Goal: Information Seeking & Learning: Learn about a topic

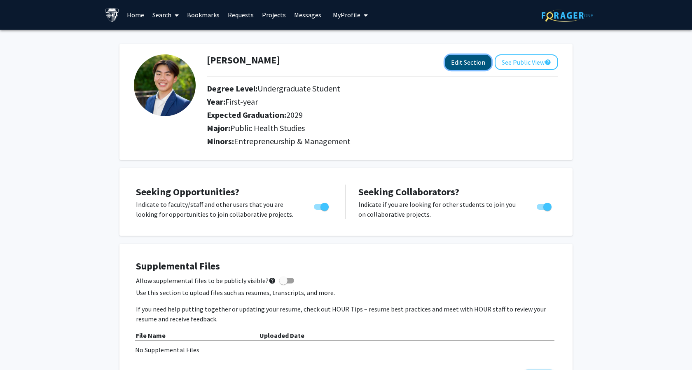
click at [465, 58] on button "Edit Section" at bounding box center [468, 62] width 47 height 15
select select "first-year"
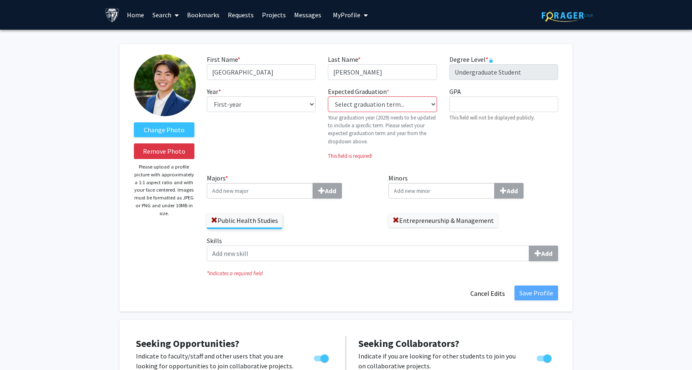
click at [396, 112] on fg-graduation-dropdown "Expected Graduation * required Select graduation term... Previous: 2029 (Please…" at bounding box center [382, 115] width 109 height 59
click at [395, 102] on select "Select graduation term... Previous: 2029 (Please select a specific term) Spring…" at bounding box center [382, 104] width 109 height 16
select select "46: spring_2029"
click at [328, 96] on select "Select graduation term... Previous: 2029 (Please select a specific term) Spring…" at bounding box center [382, 104] width 109 height 16
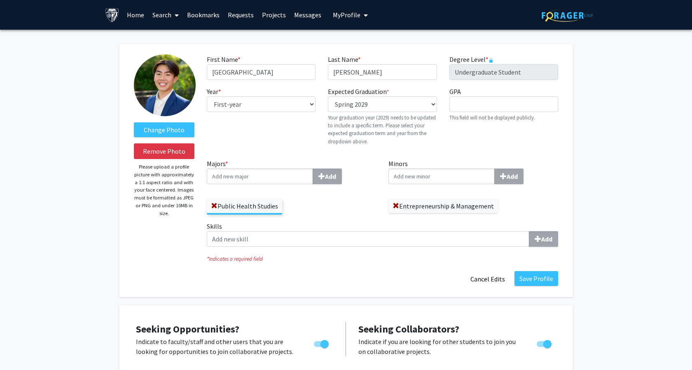
click at [391, 209] on label "Entrepreneurship & Management" at bounding box center [443, 206] width 110 height 14
click at [396, 203] on span at bounding box center [395, 206] width 7 height 7
click at [399, 177] on input "Minors Add" at bounding box center [441, 176] width 106 height 16
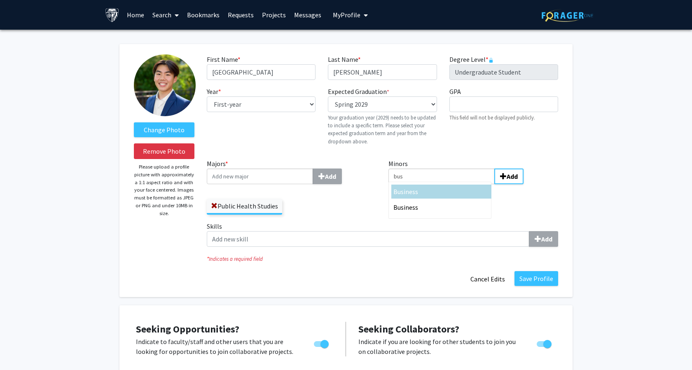
type input "bus"
click at [429, 196] on div "Bus iness" at bounding box center [441, 191] width 96 height 10
click at [429, 184] on input "bus" at bounding box center [441, 176] width 106 height 16
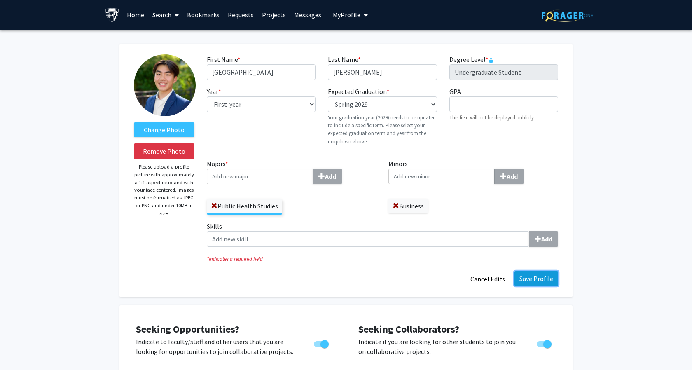
click at [529, 274] on button "Save Profile" at bounding box center [536, 278] width 44 height 15
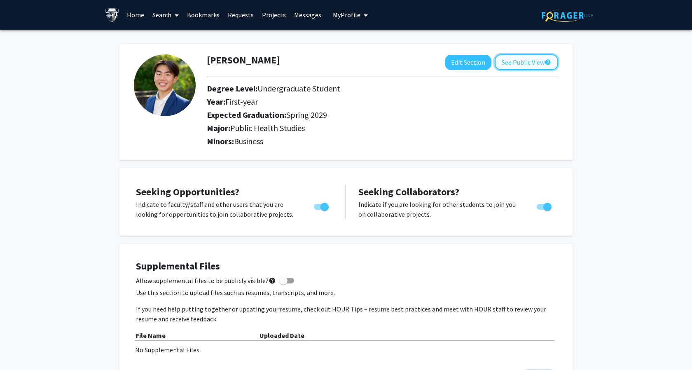
click at [517, 56] on button "See Public View help" at bounding box center [525, 62] width 63 height 16
click at [543, 210] on span "Toggle" at bounding box center [547, 207] width 8 height 8
click at [541, 210] on input "Would you like to receive other student requests to work with you?" at bounding box center [540, 210] width 0 height 0
checkbox input "false"
click at [513, 55] on button "See Public View help" at bounding box center [525, 62] width 63 height 16
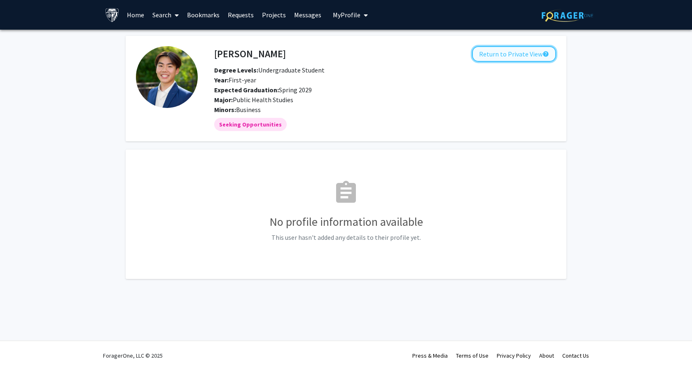
click at [501, 57] on button "Return to Private View help" at bounding box center [514, 54] width 84 height 16
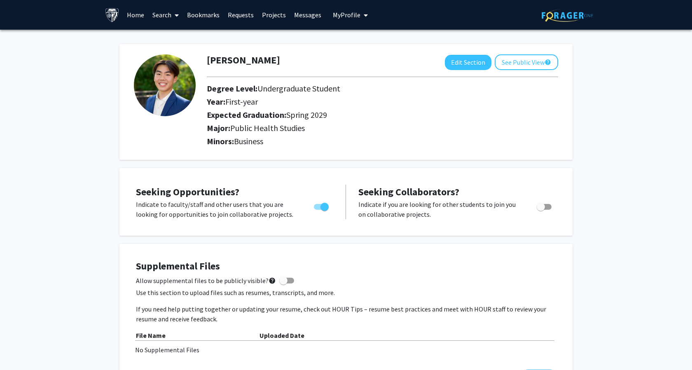
click at [168, 16] on link "Search" at bounding box center [165, 14] width 35 height 29
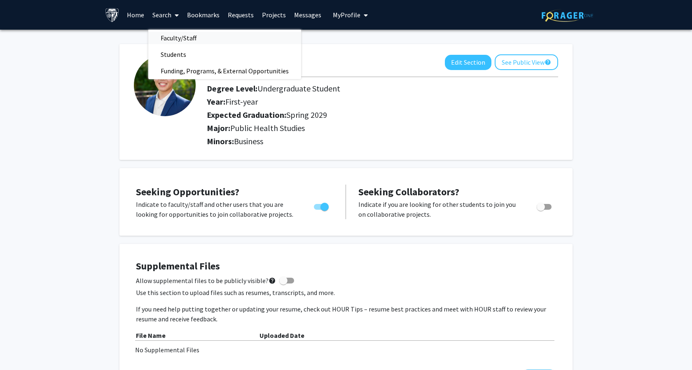
click at [181, 35] on span "Faculty/Staff" at bounding box center [178, 38] width 61 height 16
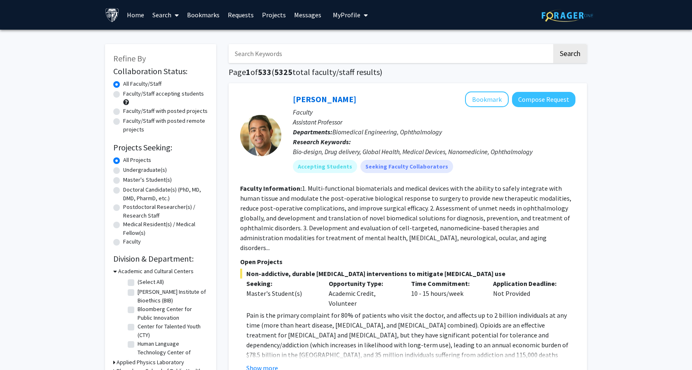
click at [123, 170] on label "Undergraduate(s)" at bounding box center [145, 169] width 44 height 9
click at [123, 170] on input "Undergraduate(s)" at bounding box center [125, 167] width 5 height 5
radio input "true"
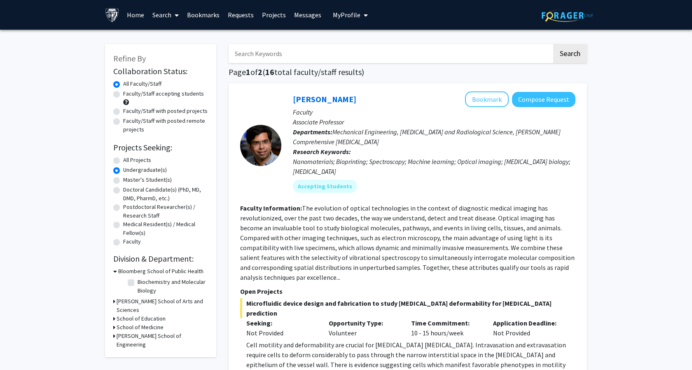
click at [131, 160] on label "All Projects" at bounding box center [137, 160] width 28 height 9
click at [128, 160] on input "All Projects" at bounding box center [125, 158] width 5 height 5
radio input "true"
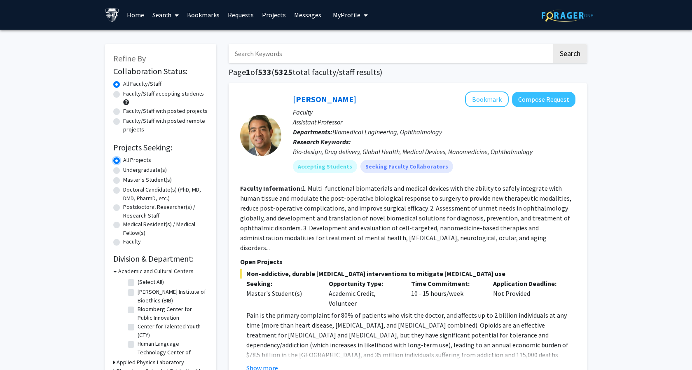
scroll to position [72, 0]
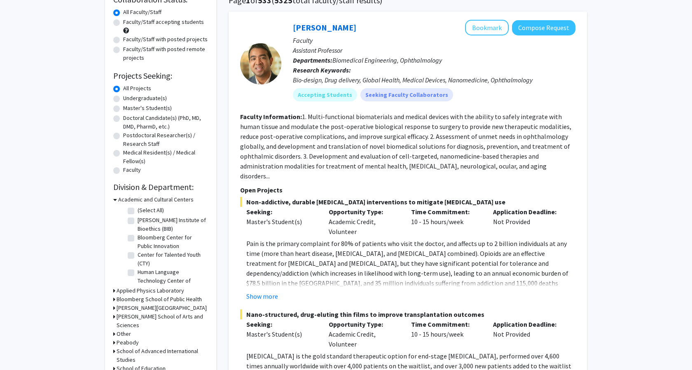
click at [119, 196] on h3 "Academic and Cultural Centers" at bounding box center [155, 199] width 75 height 9
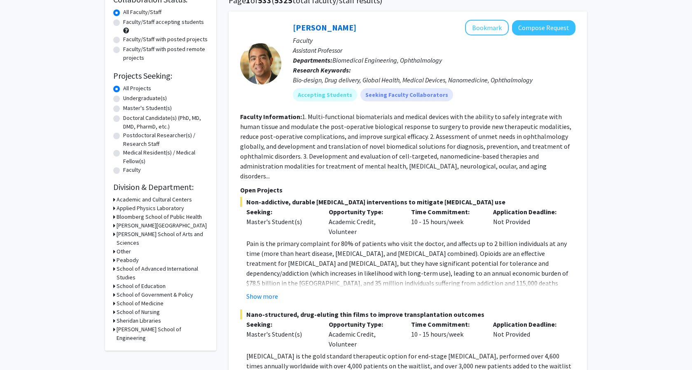
click at [114, 214] on icon at bounding box center [114, 216] width 2 height 9
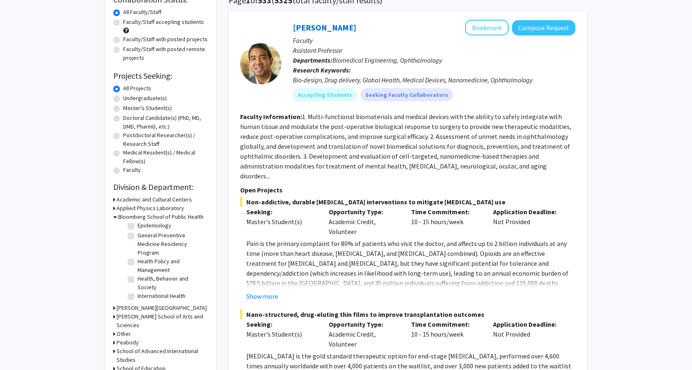
scroll to position [297, 0]
click at [138, 262] on label "Health Policy and Management" at bounding box center [172, 264] width 68 height 17
click at [138, 261] on input "Health Policy and Management" at bounding box center [140, 258] width 5 height 5
checkbox input "true"
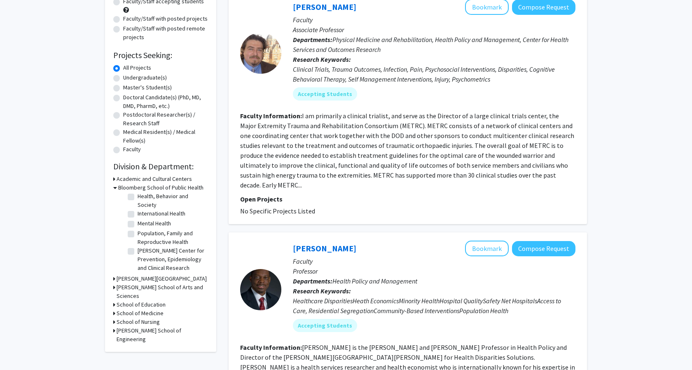
scroll to position [16, 0]
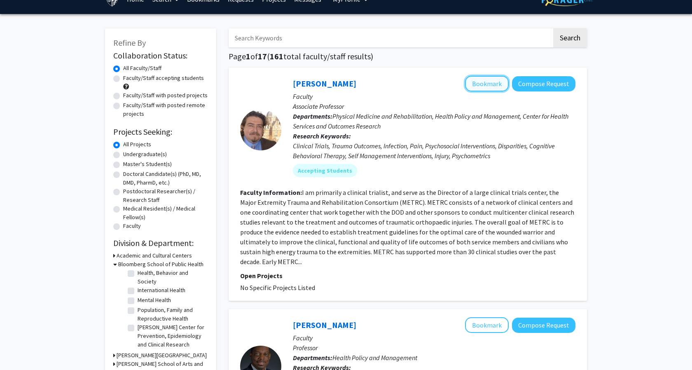
click at [485, 82] on button "Bookmark" at bounding box center [487, 84] width 44 height 16
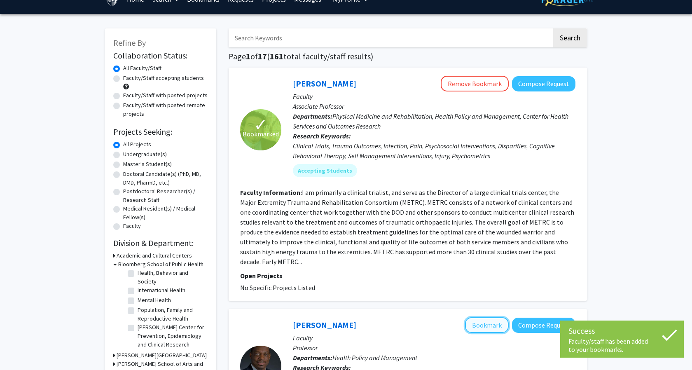
click at [487, 317] on button "Bookmark" at bounding box center [487, 325] width 44 height 16
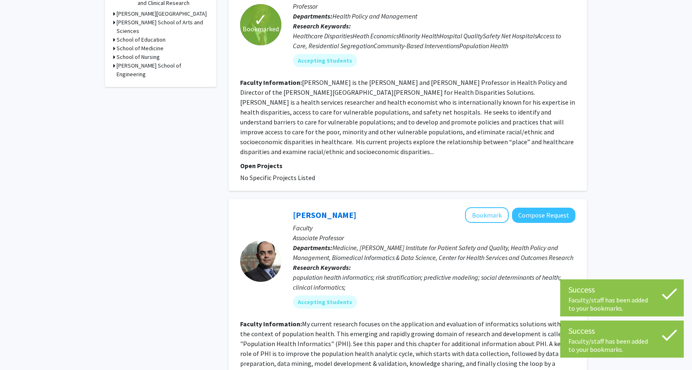
scroll to position [403, 0]
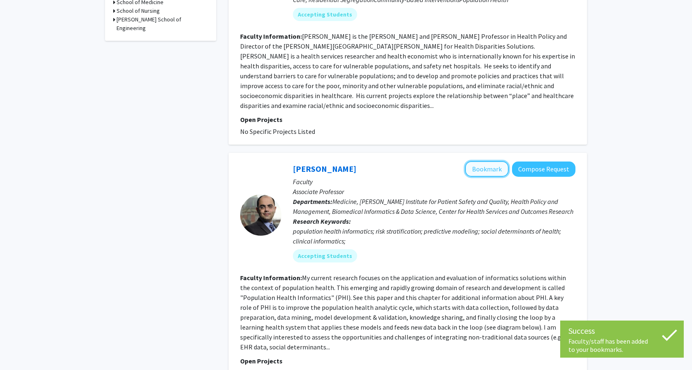
click at [492, 161] on button "Bookmark" at bounding box center [487, 169] width 44 height 16
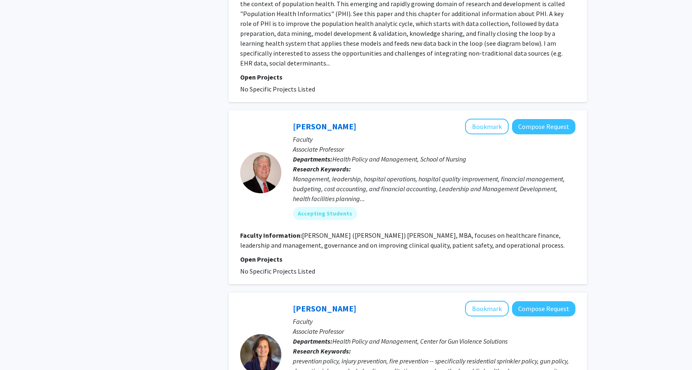
scroll to position [686, 0]
click at [299, 122] on link "[PERSON_NAME]" at bounding box center [324, 127] width 63 height 10
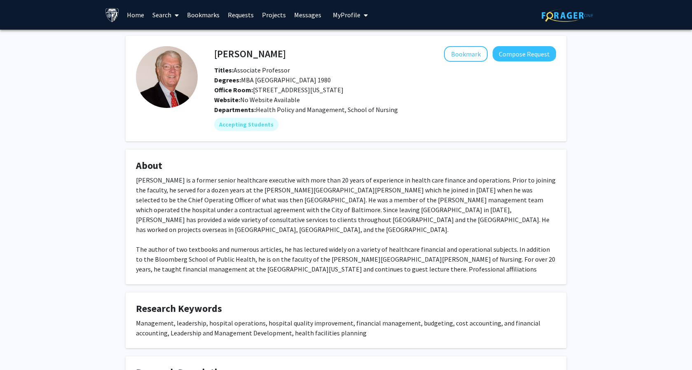
click at [256, 201] on div "[PERSON_NAME] is a former senior healthcare executive with more than 20 years o…" at bounding box center [346, 234] width 420 height 119
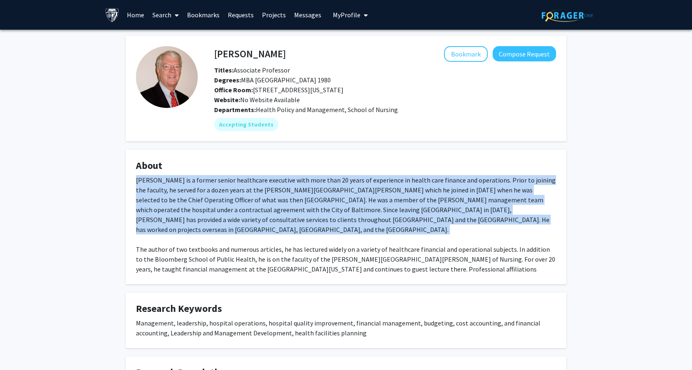
click at [256, 201] on div "[PERSON_NAME] is a former senior healthcare executive with more than 20 years o…" at bounding box center [346, 234] width 420 height 119
click at [104, 192] on div "[PERSON_NAME] Bookmark Compose Request Titles: Associate Professor Degrees: MBA…" at bounding box center [346, 234] width 692 height 408
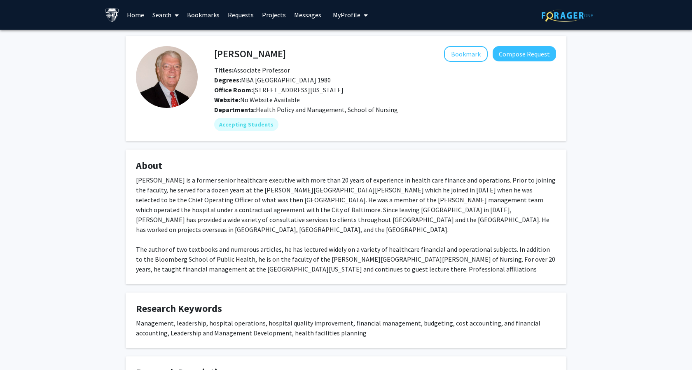
drag, startPoint x: 253, startPoint y: 90, endPoint x: 407, endPoint y: 90, distance: 154.0
click at [407, 90] on div "Office Room: [STREET_ADDRESS][US_STATE]" at bounding box center [385, 90] width 354 height 10
copy span "[STREET_ADDRESS][US_STATE]"
click at [167, 187] on div "[PERSON_NAME] is a former senior healthcare executive with more than 20 years o…" at bounding box center [346, 234] width 420 height 119
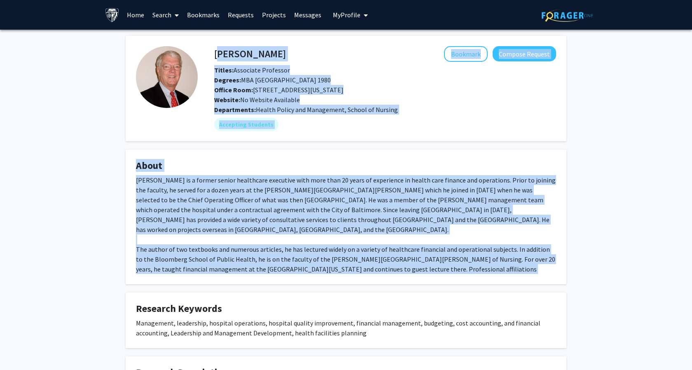
drag, startPoint x: 215, startPoint y: 52, endPoint x: 459, endPoint y: 268, distance: 326.1
click at [459, 268] on div "[PERSON_NAME] Bookmark Compose Request Titles: Associate Professor Degrees: MBA…" at bounding box center [345, 223] width 453 height 375
copy div "[PERSON_NAME] Bookmark Compose Request Titles: Associate Professor Degrees: MBA…"
click at [280, 219] on div "[PERSON_NAME] is a former senior healthcare executive with more than 20 years o…" at bounding box center [346, 234] width 420 height 119
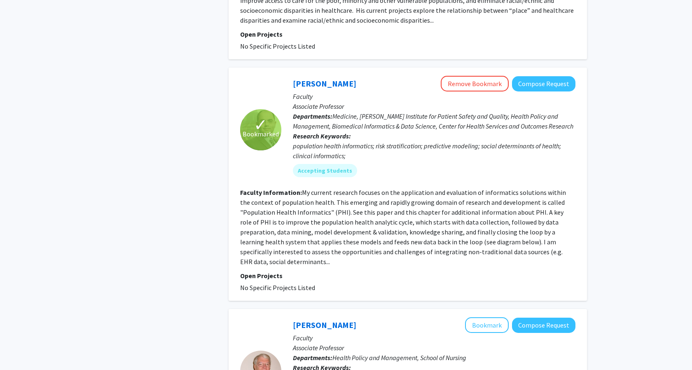
scroll to position [688, 0]
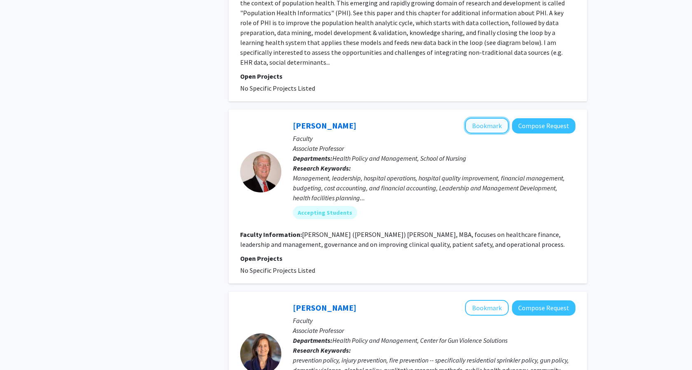
click at [482, 118] on button "Bookmark" at bounding box center [487, 126] width 44 height 16
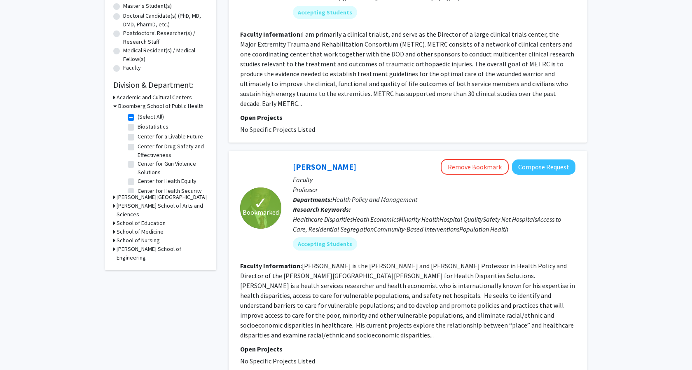
scroll to position [177, 0]
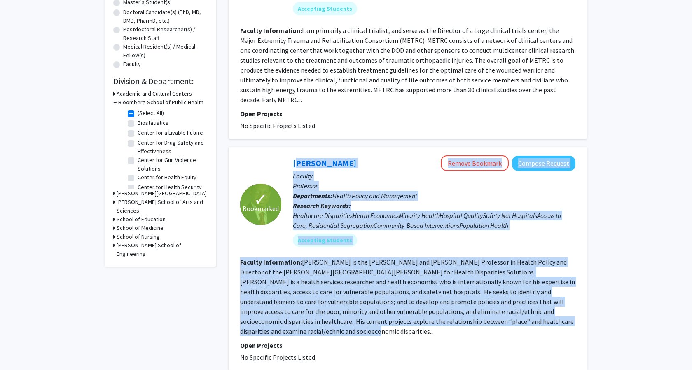
drag, startPoint x: 291, startPoint y: 150, endPoint x: 519, endPoint y: 315, distance: 281.5
click at [519, 315] on fg-search-faculty "✓ Bookmarked [PERSON_NAME] Remove Bookmark Compose Request Faculty Professor De…" at bounding box center [407, 258] width 335 height 207
copy fg-search-faculty "Loremip Dolors Ametco Adipisci Elitsed Doeiusm Tempori Utlaboree Doloremagna: A…"
drag, startPoint x: 357, startPoint y: 162, endPoint x: 357, endPoint y: 154, distance: 7.8
click at [357, 171] on p "Faculty" at bounding box center [434, 176] width 282 height 10
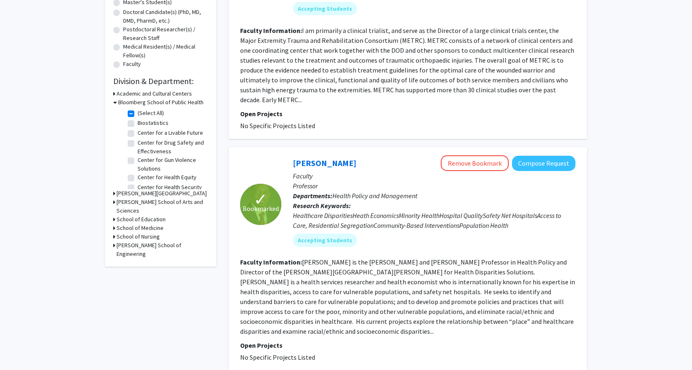
drag, startPoint x: 352, startPoint y: 150, endPoint x: 292, endPoint y: 150, distance: 60.5
click at [292, 155] on div "[PERSON_NAME] Remove Bookmark Compose Request Faculty Professor Departments: He…" at bounding box center [428, 204] width 294 height 98
copy link "[PERSON_NAME]"
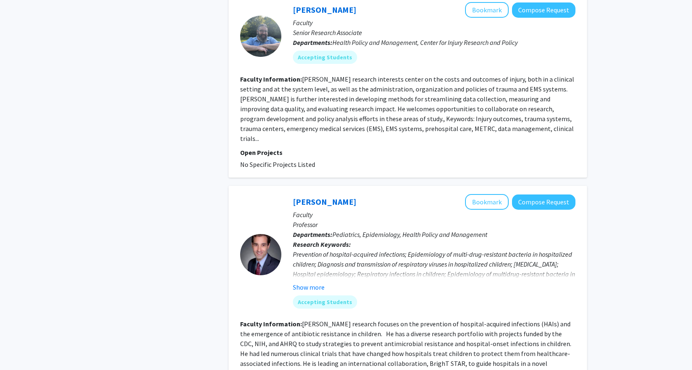
scroll to position [1925, 0]
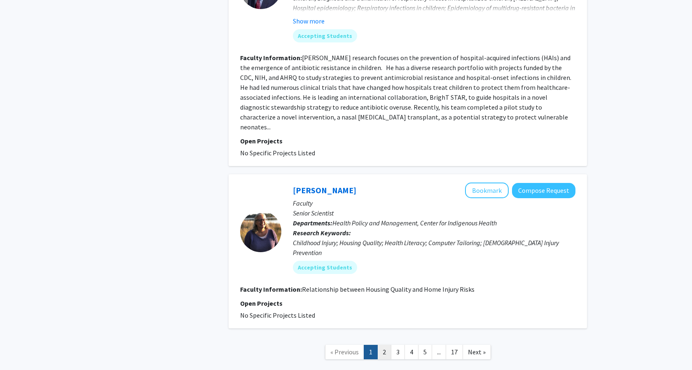
click at [386, 345] on link "2" at bounding box center [384, 352] width 14 height 14
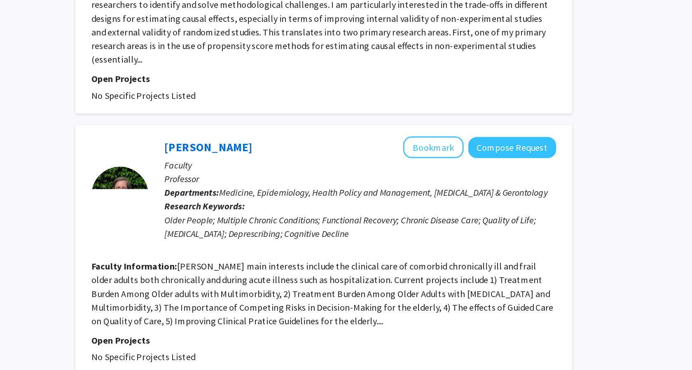
scroll to position [1678, 0]
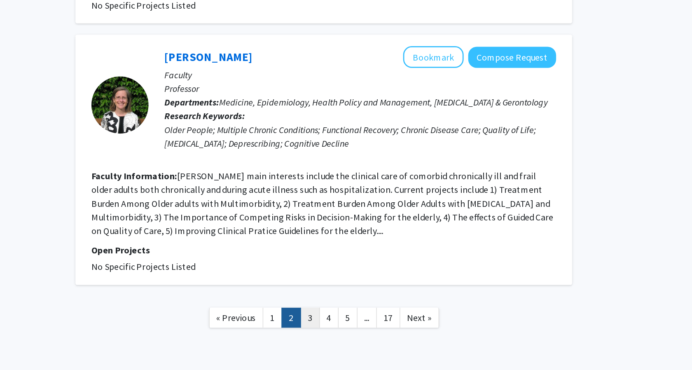
click at [394, 325] on link "3" at bounding box center [398, 332] width 14 height 14
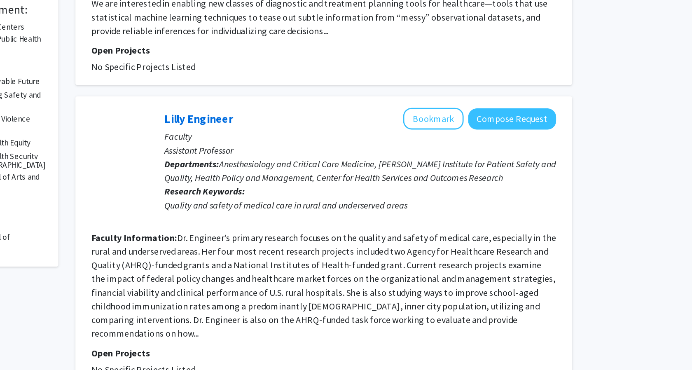
scroll to position [193, 0]
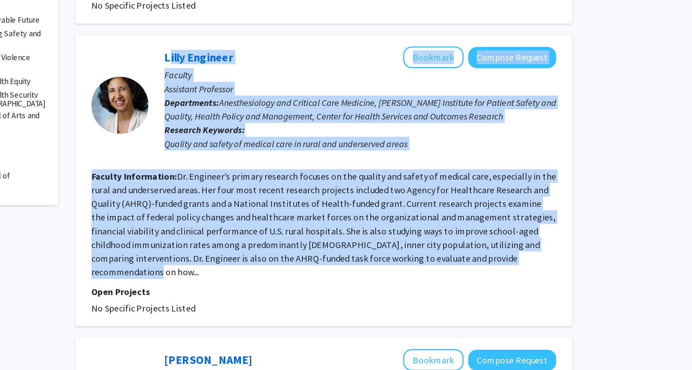
drag, startPoint x: 291, startPoint y: 143, endPoint x: 565, endPoint y: 289, distance: 310.5
click at [565, 289] on fg-search-faculty "[PERSON_NAME] Engineer Bookmark Compose Request Faculty Assistant Professor Dep…" at bounding box center [407, 232] width 335 height 193
copy fg-search-faculty "Lorem Ipsumdol Sitametc Adipisc Elitsed Doeiusm Temporinc Utlaboree Doloremagna…"
click at [350, 145] on div "[PERSON_NAME] Engineer Bookmark Compose Request" at bounding box center [434, 144] width 282 height 16
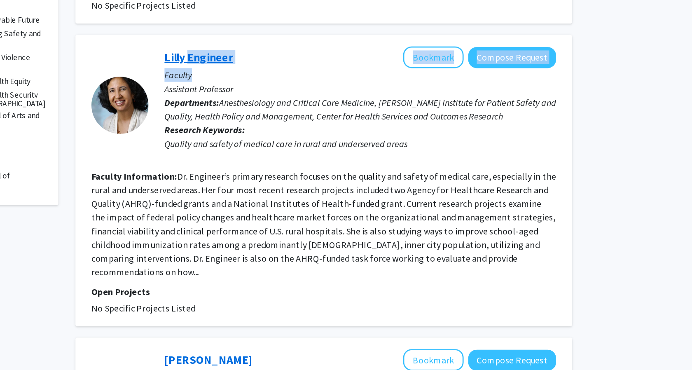
drag, startPoint x: 350, startPoint y: 145, endPoint x: 307, endPoint y: 145, distance: 42.8
click at [307, 145] on div "[PERSON_NAME] Engineer Bookmark Compose Request" at bounding box center [434, 144] width 282 height 16
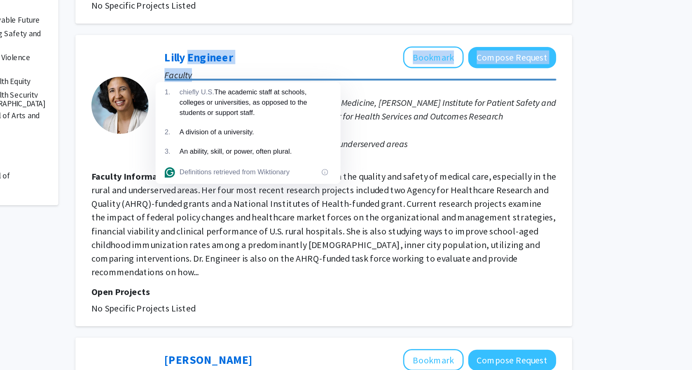
click at [357, 145] on div "[PERSON_NAME] Engineer Bookmark Compose Request" at bounding box center [434, 144] width 282 height 16
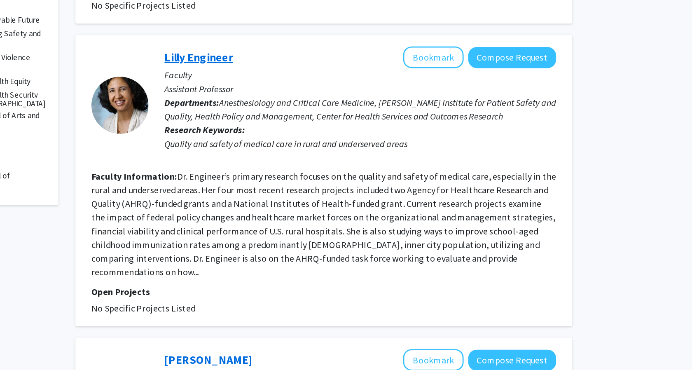
drag, startPoint x: 347, startPoint y: 144, endPoint x: 293, endPoint y: 147, distance: 54.8
click at [293, 147] on div "[PERSON_NAME] Engineer Bookmark Compose Request" at bounding box center [434, 144] width 282 height 16
copy link "Lilly Engineer"
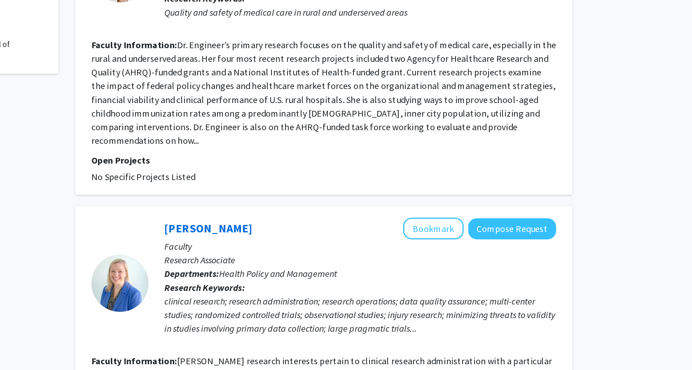
scroll to position [288, 0]
click at [415, 241] on div "[PERSON_NAME] Engineer Bookmark Compose Request Faculty Assistant Professor Dep…" at bounding box center [407, 138] width 358 height 210
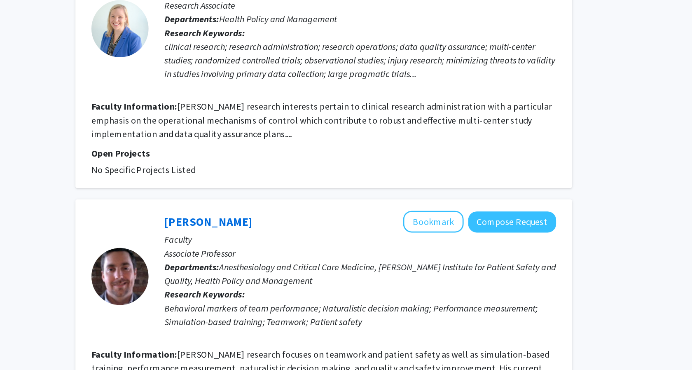
scroll to position [474, 0]
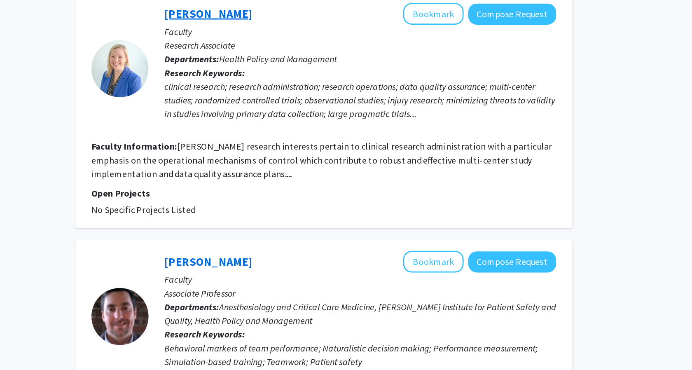
click at [316, 82] on link "[PERSON_NAME]" at bounding box center [324, 81] width 63 height 10
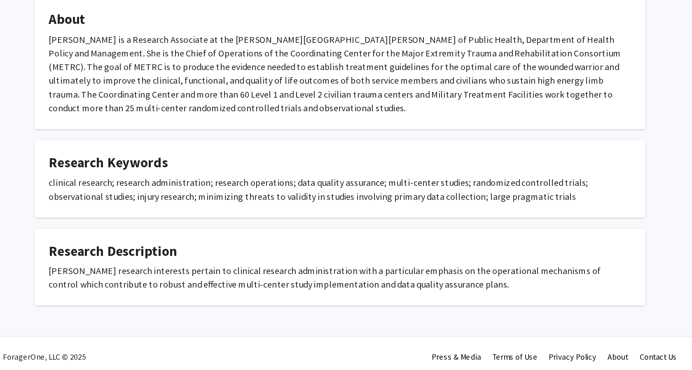
scroll to position [36, 0]
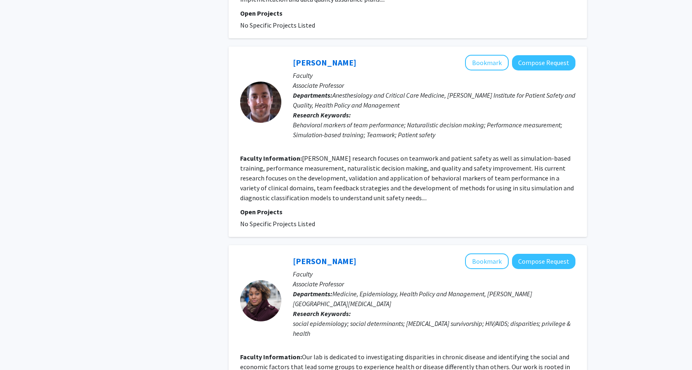
scroll to position [716, 0]
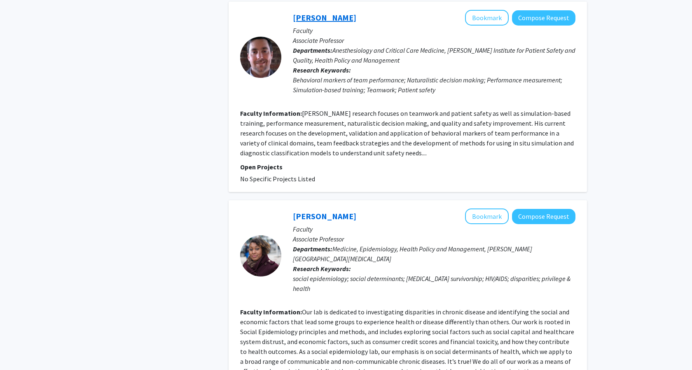
click at [321, 21] on link "[PERSON_NAME]" at bounding box center [324, 17] width 63 height 10
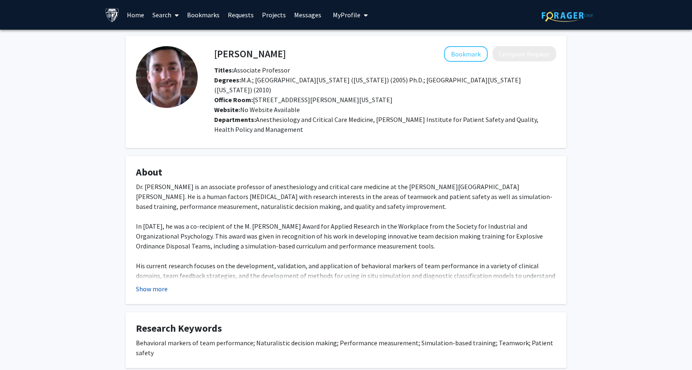
click at [149, 284] on button "Show more" at bounding box center [152, 289] width 32 height 10
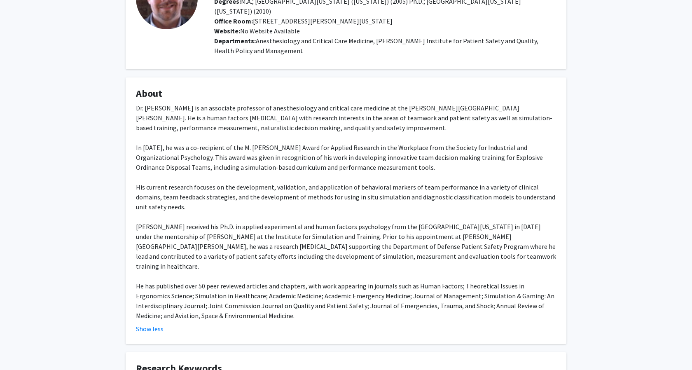
scroll to position [214, 0]
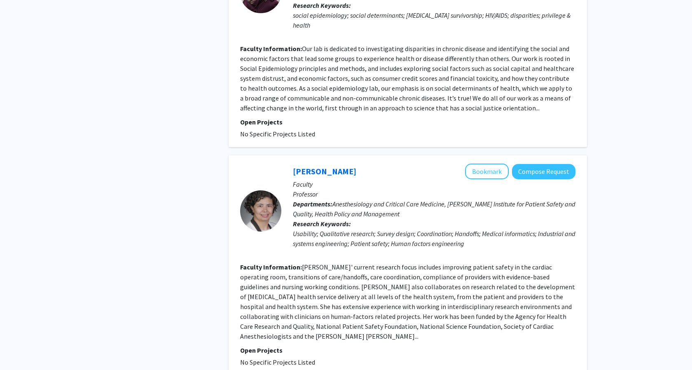
scroll to position [991, 0]
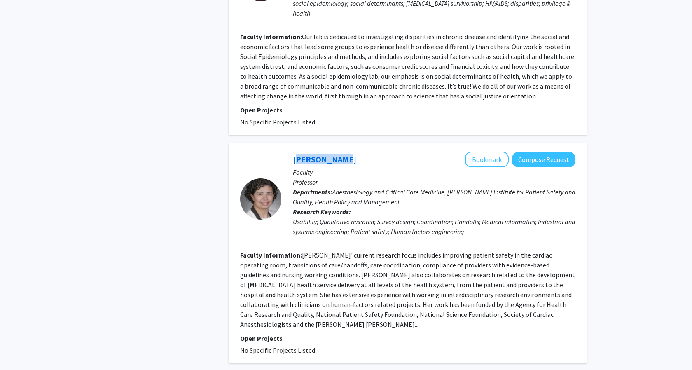
drag, startPoint x: 338, startPoint y: 150, endPoint x: 291, endPoint y: 147, distance: 47.0
click at [292, 151] on div "[PERSON_NAME] Bookmark Compose Request Faculty Professor Departments: Anesthesi…" at bounding box center [428, 198] width 294 height 94
copy link "[PERSON_NAME]"
click at [290, 151] on div "[PERSON_NAME] Bookmark Compose Request Faculty Professor Departments: Anesthesi…" at bounding box center [428, 198] width 294 height 94
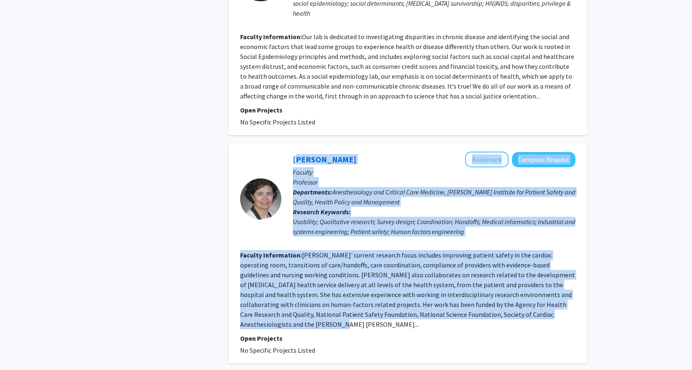
drag, startPoint x: 290, startPoint y: 149, endPoint x: 557, endPoint y: 305, distance: 309.6
click at [557, 305] on fg-search-faculty "[PERSON_NAME] Bookmark Compose Request Faculty Professor Departments: Anesthesi…" at bounding box center [407, 252] width 335 height 203
copy fg-search-faculty "Lore Ipsumd Sitametc Adipisc Elitsed Doeiusm Temporinc Utlaboreetd: Magnaaliqua…"
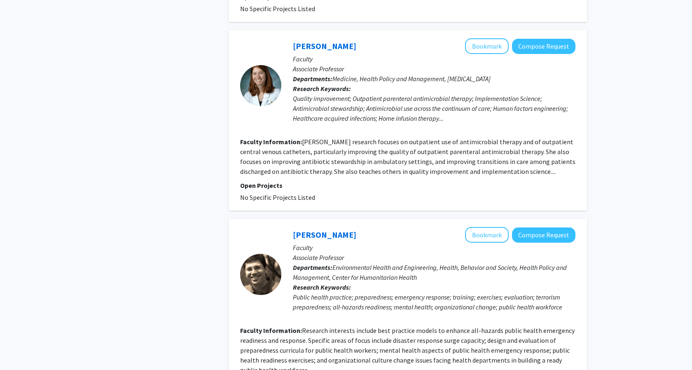
scroll to position [1585, 0]
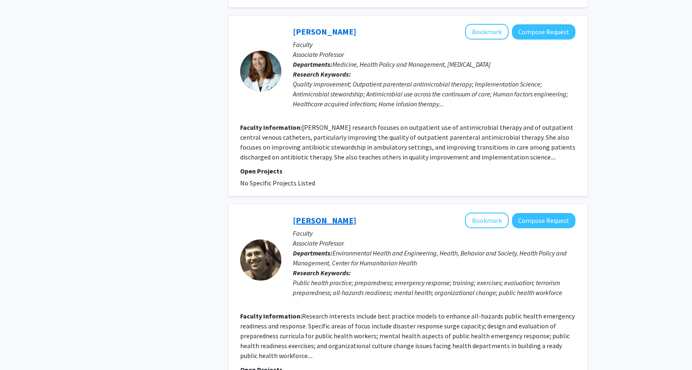
drag, startPoint x: 347, startPoint y: 181, endPoint x: 292, endPoint y: 177, distance: 54.5
click at [293, 212] on div "[PERSON_NAME] Bookmark Compose Request" at bounding box center [434, 220] width 282 height 16
copy link "[PERSON_NAME]"
click at [287, 212] on div "[PERSON_NAME] Bookmark Compose Request Faculty Associate Professor Departments:…" at bounding box center [428, 259] width 294 height 94
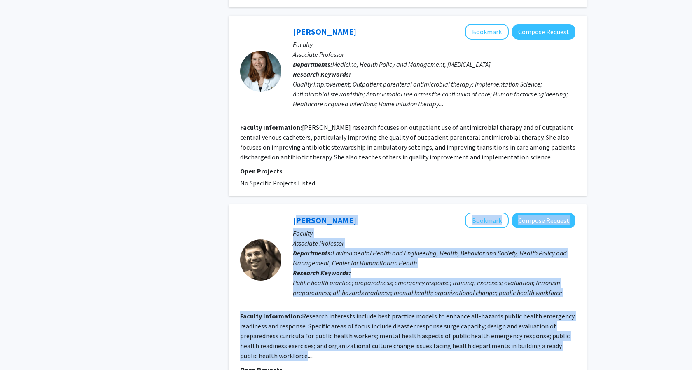
drag, startPoint x: 291, startPoint y: 178, endPoint x: 286, endPoint y: 317, distance: 138.8
click at [286, 317] on fg-search-faculty "[PERSON_NAME] Bookmark Compose Request Faculty Associate Professor Departments:…" at bounding box center [407, 299] width 335 height 174
copy fg-search-faculty "[PERSON_NAME] Bookmark Compose Request Faculty Associate Professor Departments:…"
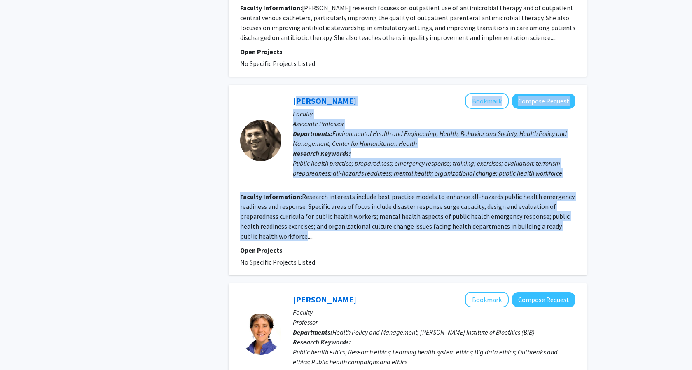
scroll to position [1702, 0]
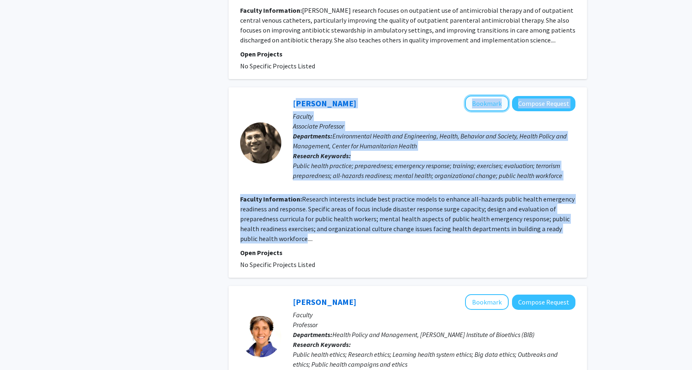
click at [476, 96] on button "Bookmark" at bounding box center [487, 104] width 44 height 16
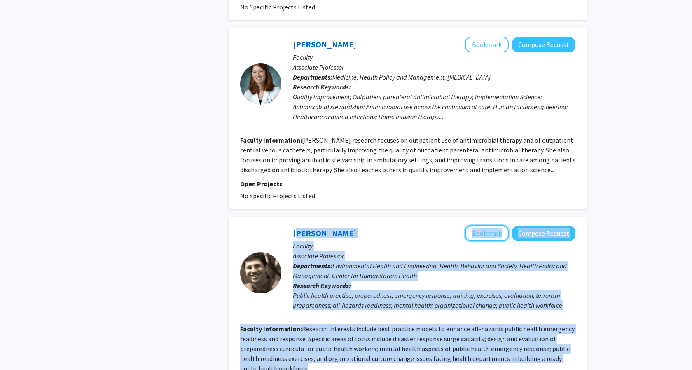
scroll to position [1557, 0]
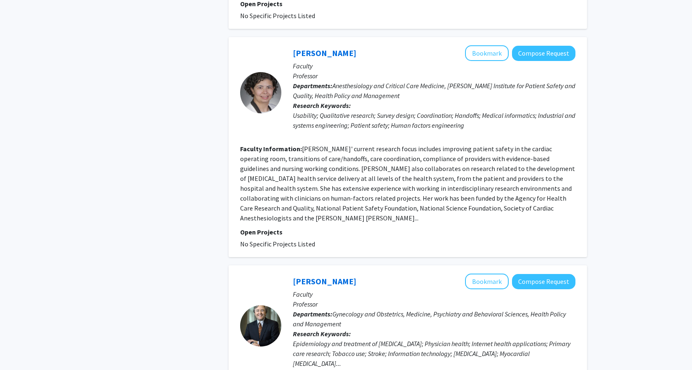
scroll to position [1094, 0]
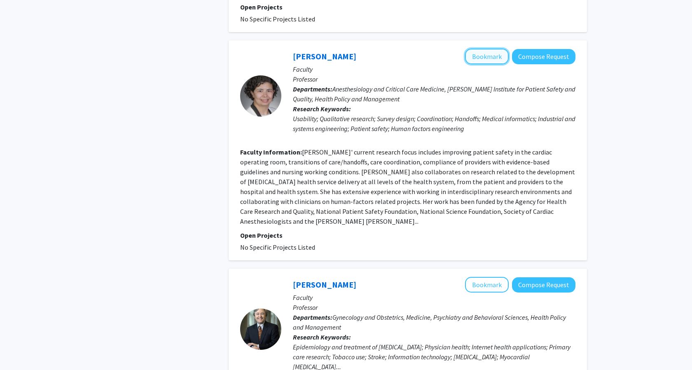
click at [496, 49] on button "Bookmark" at bounding box center [487, 57] width 44 height 16
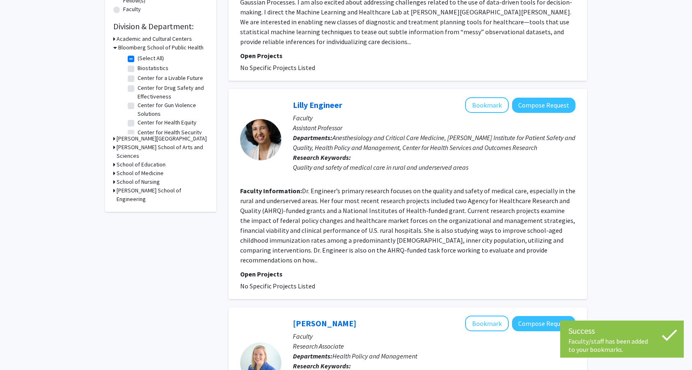
scroll to position [227, 0]
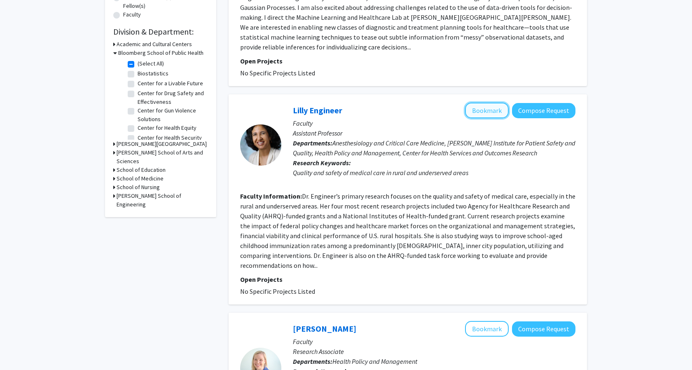
click at [484, 106] on button "Bookmark" at bounding box center [487, 111] width 44 height 16
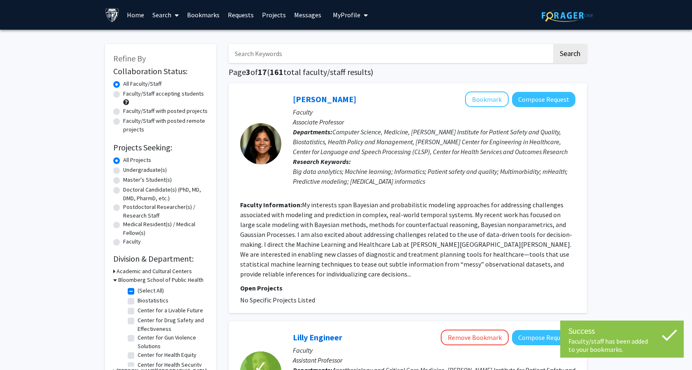
scroll to position [1820, 0]
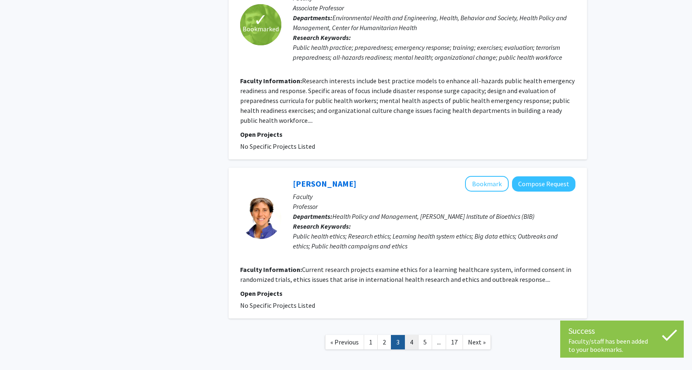
click at [410, 335] on link "4" at bounding box center [411, 342] width 14 height 14
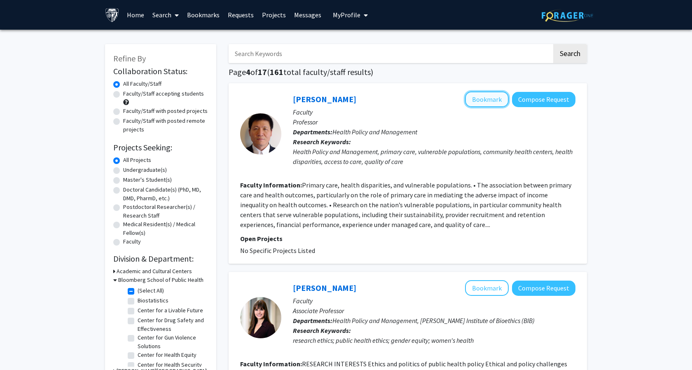
click at [489, 99] on button "Bookmark" at bounding box center [487, 99] width 44 height 16
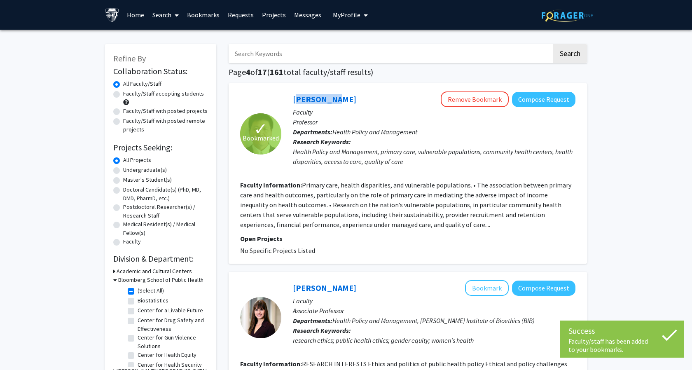
drag, startPoint x: 333, startPoint y: 96, endPoint x: 292, endPoint y: 95, distance: 41.6
click at [292, 95] on div "[PERSON_NAME] Remove Bookmark Compose Request Faculty Professor Departments: He…" at bounding box center [428, 133] width 294 height 84
click at [287, 94] on div "[PERSON_NAME] Remove Bookmark Compose Request Faculty Professor Departments: He…" at bounding box center [428, 133] width 294 height 84
drag, startPoint x: 333, startPoint y: 95, endPoint x: 295, endPoint y: 95, distance: 37.9
click at [295, 95] on div "[PERSON_NAME] Remove Bookmark Compose Request" at bounding box center [434, 99] width 282 height 16
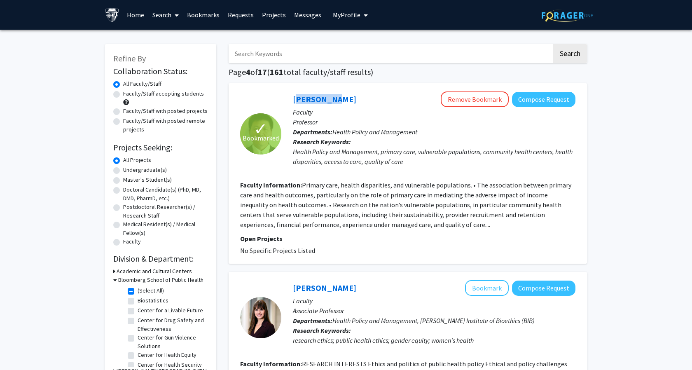
click at [283, 98] on div "[PERSON_NAME] Remove Bookmark Compose Request Faculty Professor Departments: He…" at bounding box center [428, 133] width 294 height 84
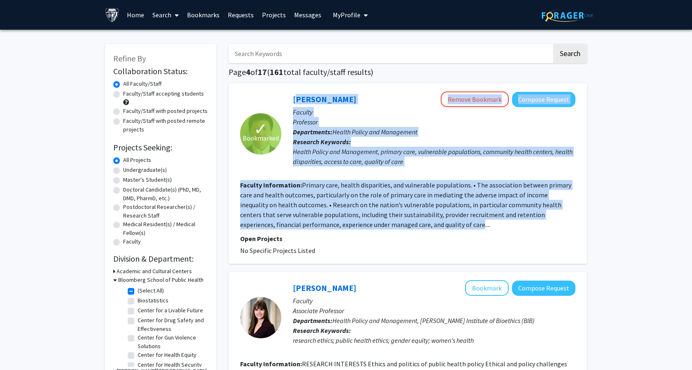
drag, startPoint x: 289, startPoint y: 98, endPoint x: 420, endPoint y: 221, distance: 178.8
click at [420, 221] on fg-search-faculty "✓ Bookmarked [PERSON_NAME] Remove Bookmark Compose Request Faculty Professor De…" at bounding box center [407, 173] width 335 height 164
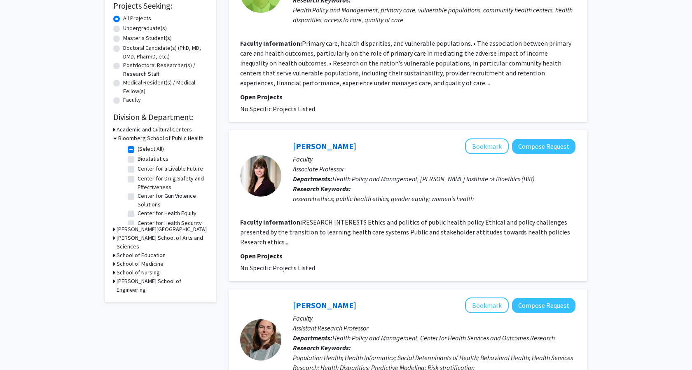
click at [364, 261] on section "Open Projects No Specific Projects Listed" at bounding box center [407, 262] width 335 height 22
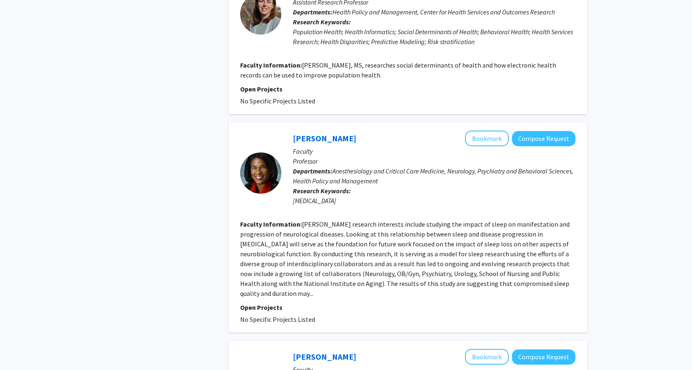
scroll to position [628, 0]
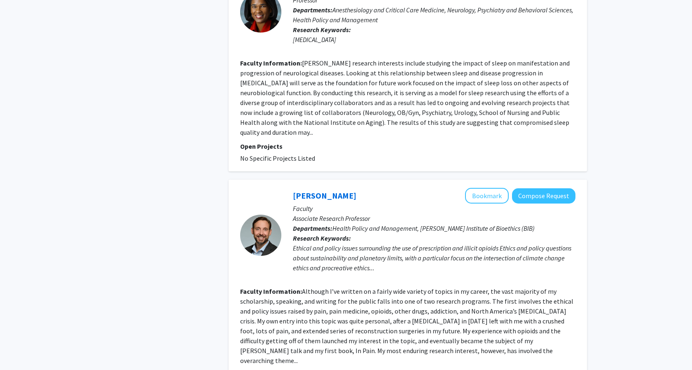
click at [364, 261] on div "Ethical and policy issues surrounding the use of prescription and illicit opioi…" at bounding box center [434, 258] width 282 height 30
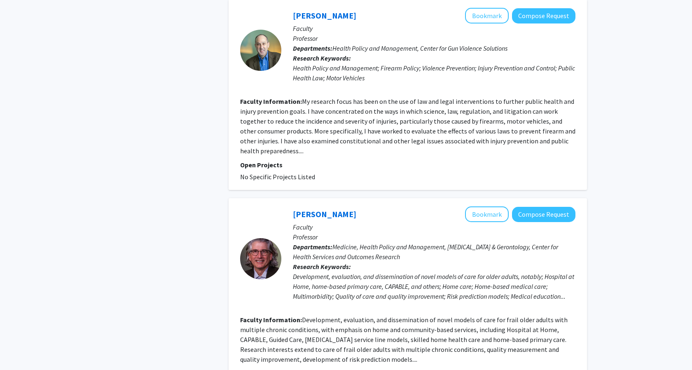
scroll to position [1707, 0]
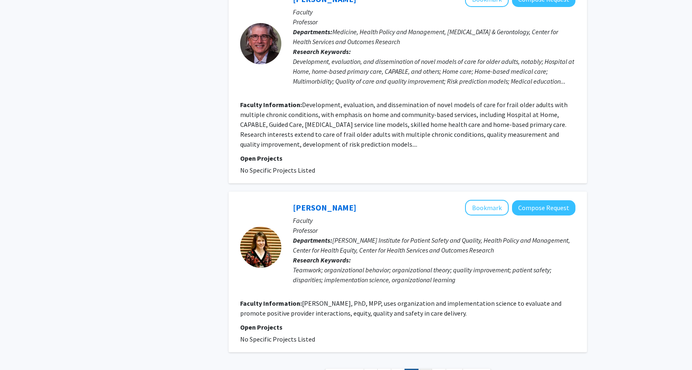
click at [424, 368] on link "5" at bounding box center [425, 375] width 14 height 14
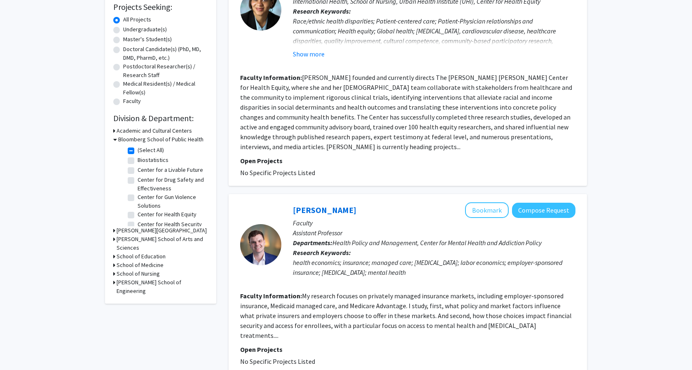
scroll to position [193, 0]
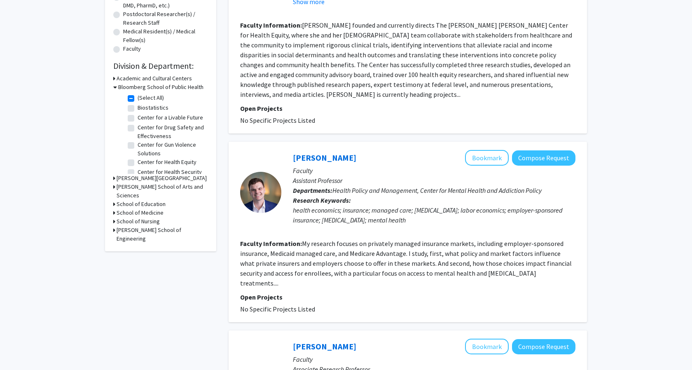
drag, startPoint x: 357, startPoint y: 157, endPoint x: 291, endPoint y: 157, distance: 66.3
click at [291, 157] on div "[PERSON_NAME] Bookmark Compose Request Faculty Assistant Professor Departments:…" at bounding box center [428, 192] width 294 height 84
drag, startPoint x: 496, startPoint y: 157, endPoint x: 476, endPoint y: 142, distance: 24.5
click at [496, 157] on button "Bookmark" at bounding box center [487, 158] width 44 height 16
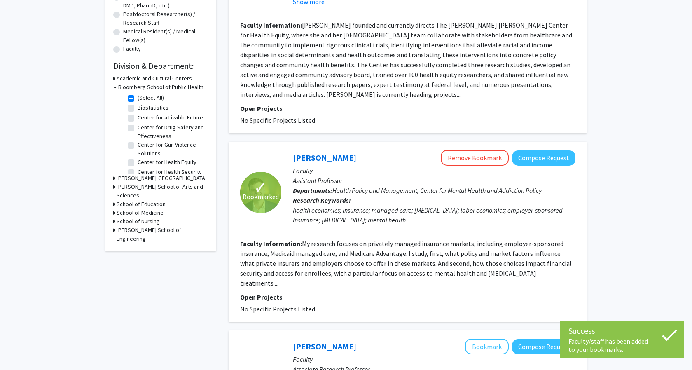
click at [325, 243] on fg-read-more "My research focuses on privately managed insurance markets, including employer-…" at bounding box center [405, 263] width 331 height 48
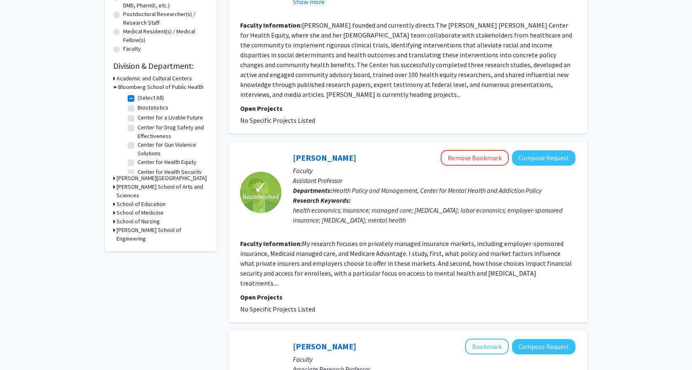
drag, startPoint x: 291, startPoint y: 156, endPoint x: 552, endPoint y: 274, distance: 285.8
click at [552, 274] on fg-search-faculty "✓ Bookmarked [PERSON_NAME] Remove Bookmark Compose Request Faculty Assistant Pr…" at bounding box center [407, 232] width 335 height 164
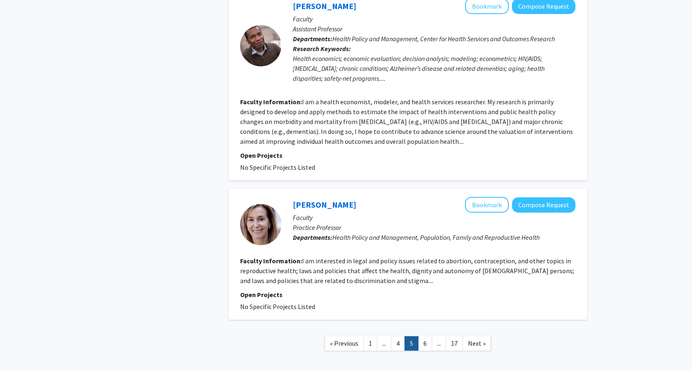
scroll to position [1734, 0]
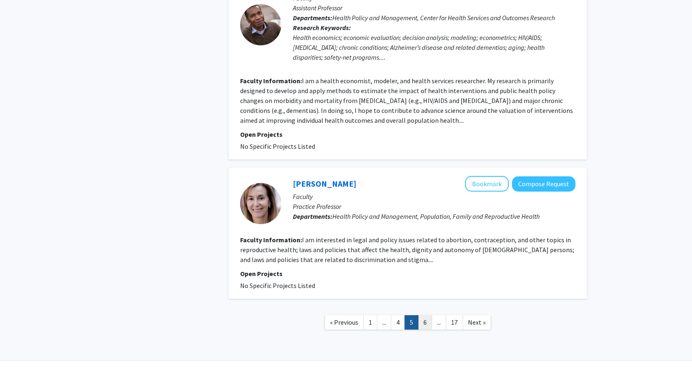
click at [429, 315] on link "6" at bounding box center [425, 322] width 14 height 14
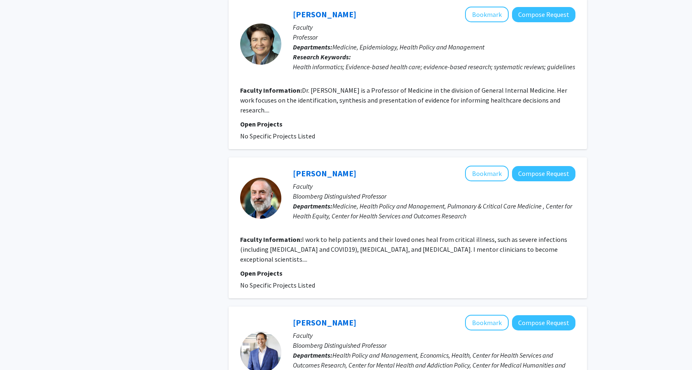
scroll to position [1300, 0]
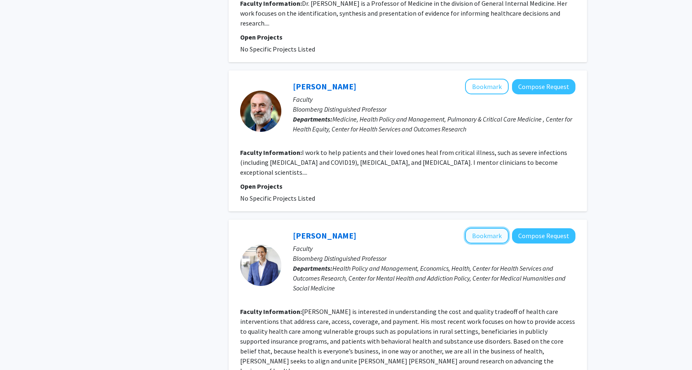
click at [488, 228] on button "Bookmark" at bounding box center [487, 236] width 44 height 16
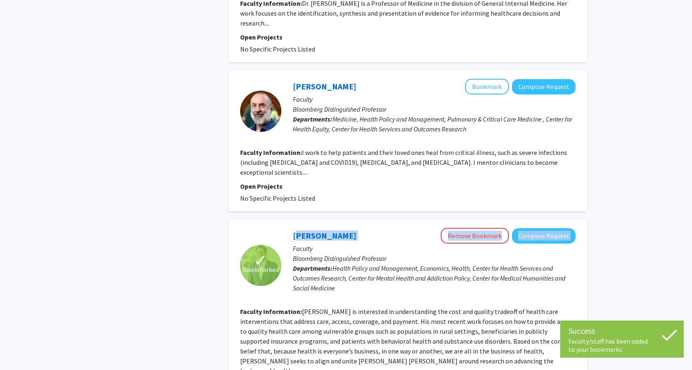
drag, startPoint x: 349, startPoint y: 205, endPoint x: 291, endPoint y: 204, distance: 58.1
click at [291, 228] on div "[PERSON_NAME] Remove Bookmark Compose Request Faculty Bloomberg Distinguished P…" at bounding box center [428, 265] width 294 height 75
click at [321, 307] on fg-read-more "[PERSON_NAME] is interested in understanding the cost and quality tradeoff of h…" at bounding box center [407, 341] width 335 height 68
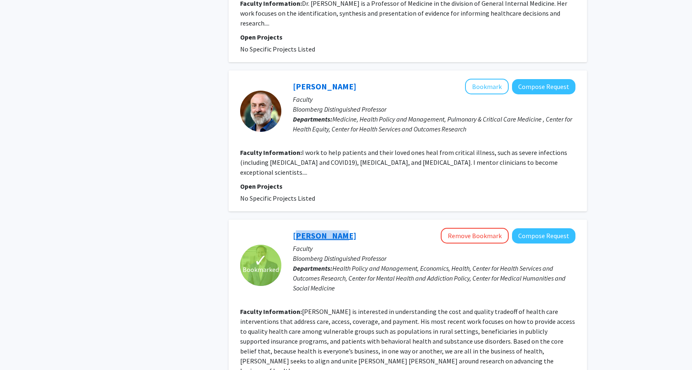
drag, startPoint x: 341, startPoint y: 204, endPoint x: 294, endPoint y: 204, distance: 46.5
click at [294, 228] on div "[PERSON_NAME] Remove Bookmark Compose Request" at bounding box center [434, 236] width 282 height 16
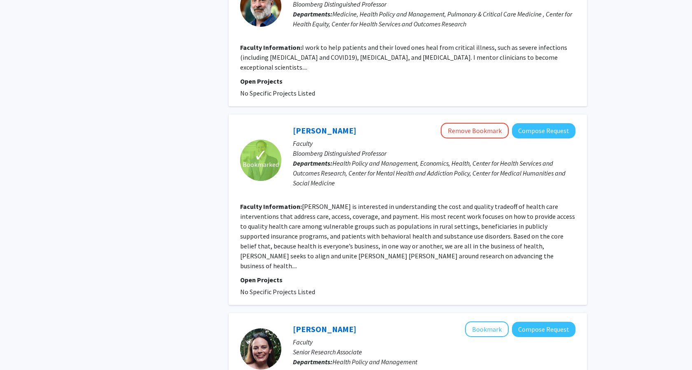
click at [318, 233] on fg-search-faculty "✓ Bookmarked [PERSON_NAME] Remove Bookmark Compose Request Faculty Bloomberg Di…" at bounding box center [407, 210] width 335 height 174
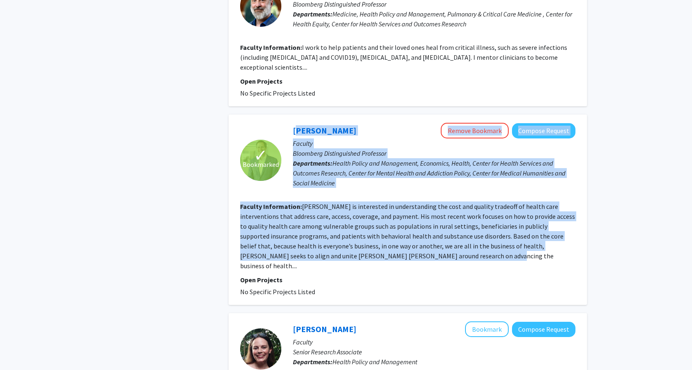
drag, startPoint x: 407, startPoint y: 226, endPoint x: 292, endPoint y: 98, distance: 172.6
click at [292, 123] on fg-search-faculty "✓ Bookmarked [PERSON_NAME] Remove Bookmark Compose Request Faculty Bloomberg Di…" at bounding box center [407, 210] width 335 height 174
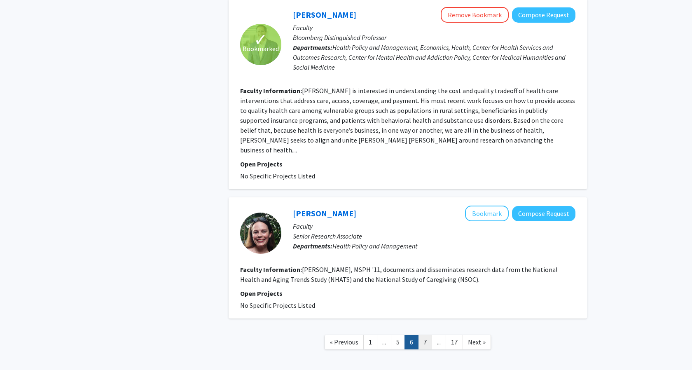
click at [426, 335] on link "7" at bounding box center [425, 342] width 14 height 14
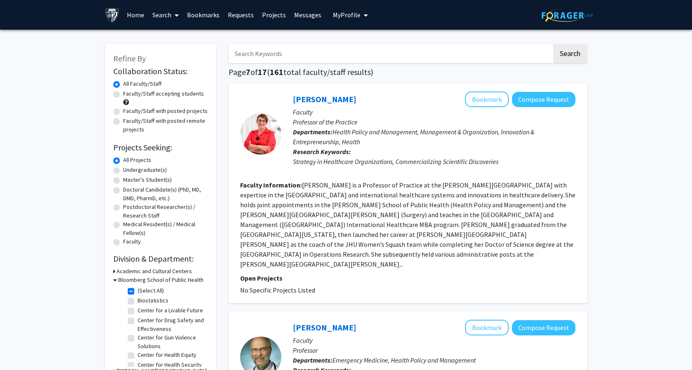
click at [307, 92] on div "[PERSON_NAME] Bookmark Compose Request" at bounding box center [434, 99] width 282 height 16
click at [307, 96] on link "[PERSON_NAME]" at bounding box center [324, 99] width 63 height 10
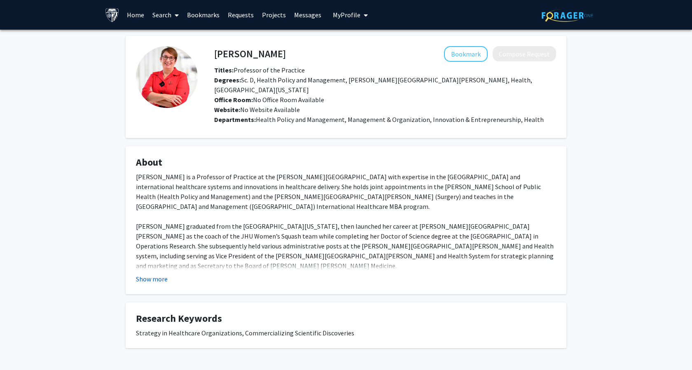
click at [151, 274] on button "Show more" at bounding box center [152, 279] width 32 height 10
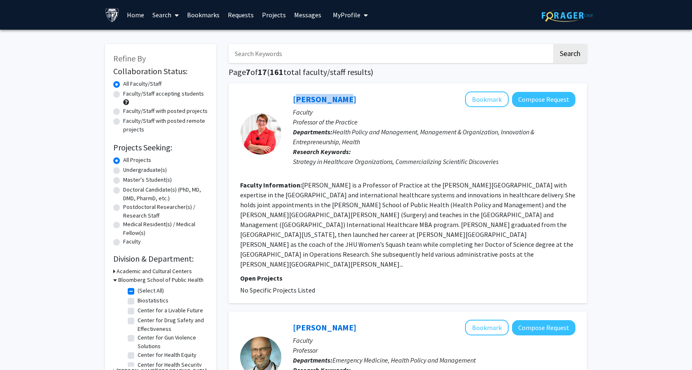
drag, startPoint x: 343, startPoint y: 101, endPoint x: 288, endPoint y: 99, distance: 54.4
click at [288, 99] on div "[PERSON_NAME] Bookmark Compose Request Faculty Professor of the Practice Depart…" at bounding box center [428, 133] width 294 height 84
click at [297, 101] on link "[PERSON_NAME]" at bounding box center [324, 99] width 63 height 10
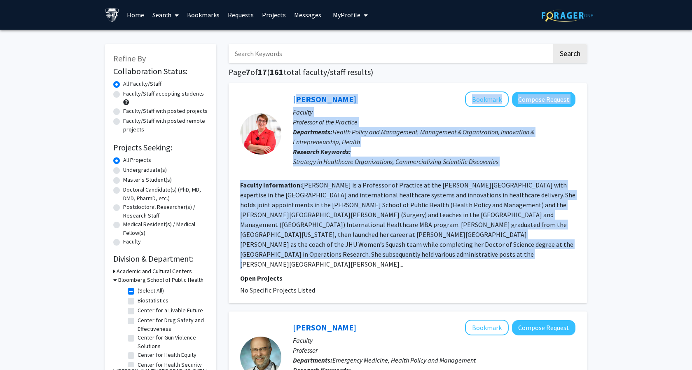
drag, startPoint x: 290, startPoint y: 96, endPoint x: 263, endPoint y: 254, distance: 159.9
click at [263, 254] on fg-search-faculty "[PERSON_NAME] Bookmark Compose Request Faculty Professor of the Practice Depart…" at bounding box center [407, 192] width 335 height 203
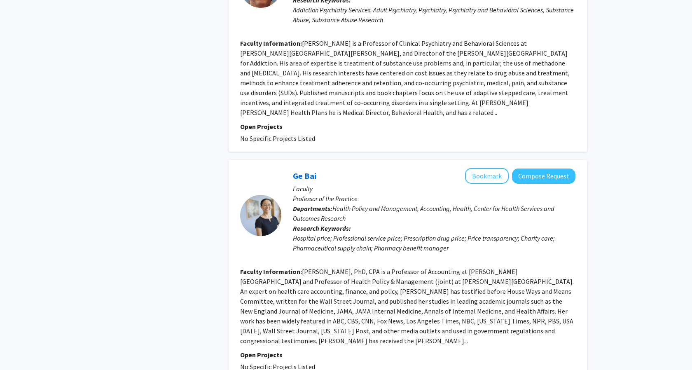
scroll to position [587, 0]
drag, startPoint x: 320, startPoint y: 148, endPoint x: 290, endPoint y: 148, distance: 30.5
click at [290, 169] on div "Ge Bai Bookmark Compose Request Faculty Professor of the Practice Departments: …" at bounding box center [428, 216] width 294 height 94
click at [291, 169] on div "Ge Bai Bookmark Compose Request Faculty Professor of the Practice Departments: …" at bounding box center [428, 216] width 294 height 94
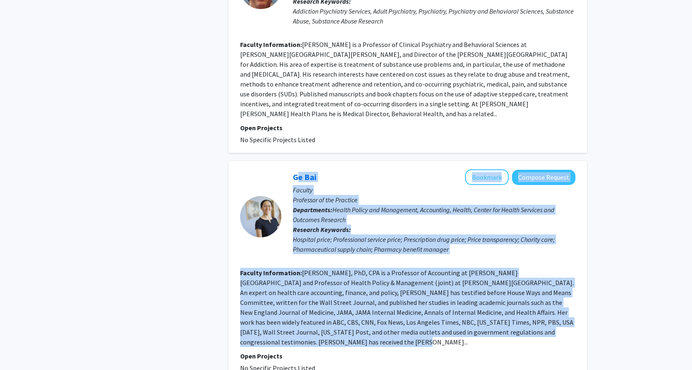
drag, startPoint x: 291, startPoint y: 147, endPoint x: 562, endPoint y: 301, distance: 311.5
click at [562, 301] on fg-search-faculty "Ge Bai Bookmark Compose Request Faculty Professor of the Practice Departments: …" at bounding box center [407, 270] width 335 height 203
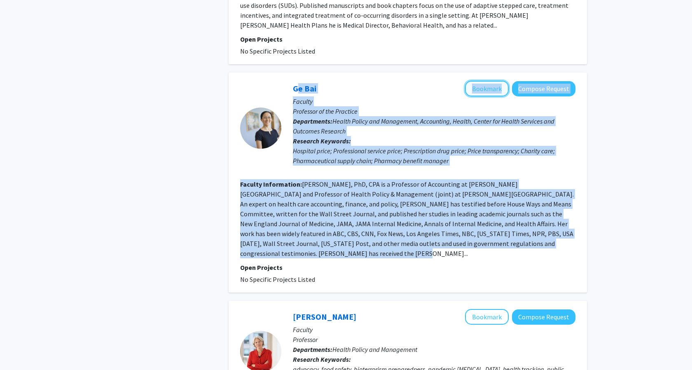
click at [485, 81] on button "Bookmark" at bounding box center [487, 89] width 44 height 16
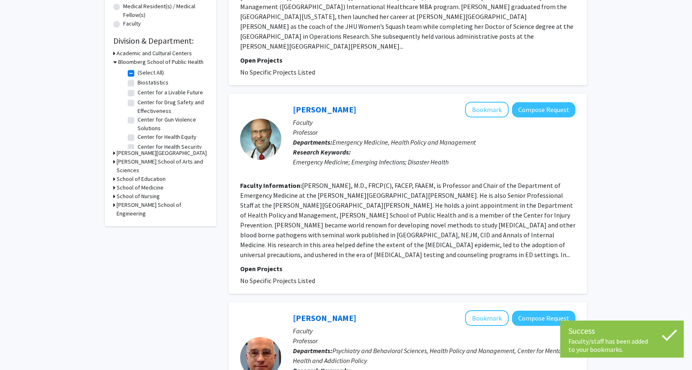
scroll to position [62, 0]
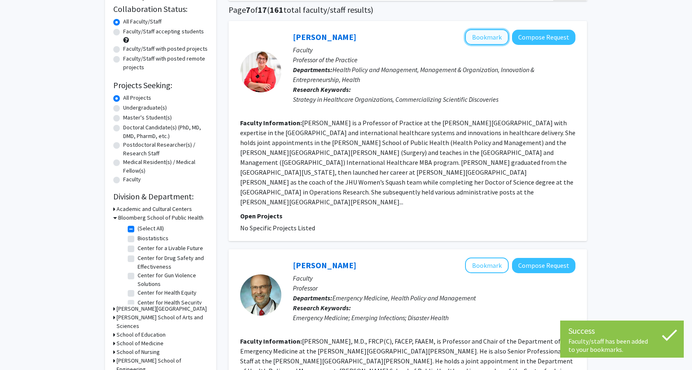
click at [498, 39] on button "Bookmark" at bounding box center [487, 37] width 44 height 16
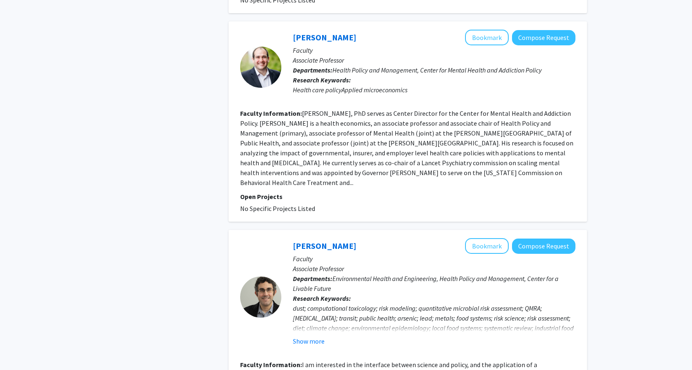
scroll to position [1150, 0]
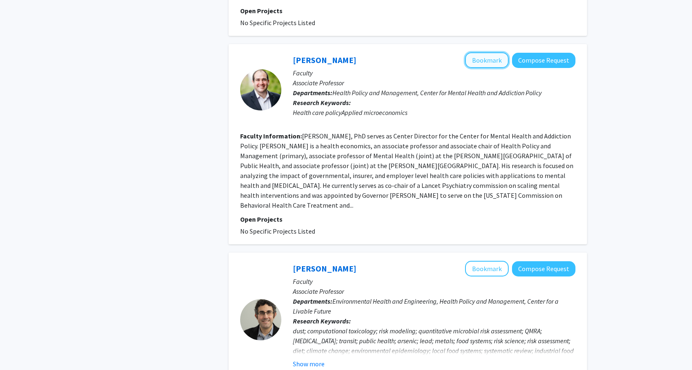
click at [480, 52] on button "Bookmark" at bounding box center [487, 60] width 44 height 16
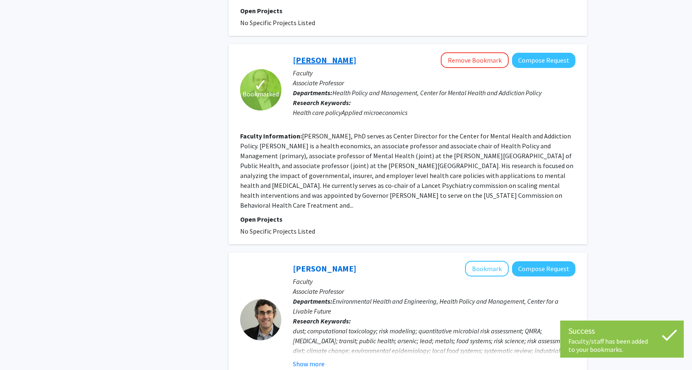
drag, startPoint x: 368, startPoint y: 12, endPoint x: 294, endPoint y: 11, distance: 73.7
click at [294, 52] on div "[PERSON_NAME] Remove Bookmark Compose Request" at bounding box center [434, 60] width 282 height 16
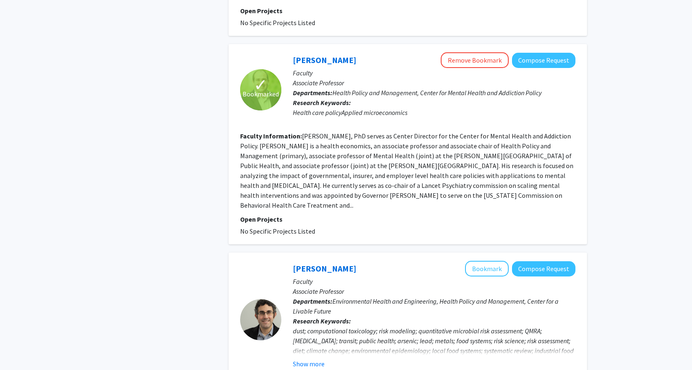
click at [290, 52] on div "[PERSON_NAME] Remove Bookmark Compose Request Faculty Associate Professor Depar…" at bounding box center [428, 89] width 294 height 75
drag, startPoint x: 290, startPoint y: 12, endPoint x: 566, endPoint y: 148, distance: 307.7
click at [566, 148] on fg-search-faculty "✓ Bookmarked [PERSON_NAME] Remove Bookmark Compose Request Faculty Associate Pr…" at bounding box center [407, 144] width 335 height 184
drag, startPoint x: 388, startPoint y: 19, endPoint x: 380, endPoint y: 13, distance: 10.5
click at [388, 68] on p "Faculty" at bounding box center [434, 73] width 282 height 10
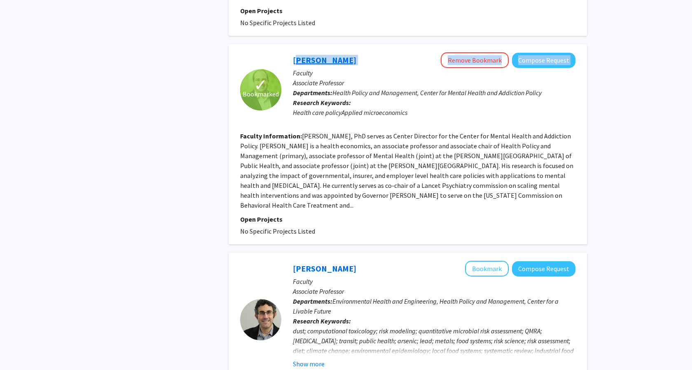
drag, startPoint x: 372, startPoint y: 10, endPoint x: 294, endPoint y: 10, distance: 78.6
click at [294, 52] on div "[PERSON_NAME] Remove Bookmark Compose Request" at bounding box center [434, 60] width 282 height 16
click at [384, 68] on p "Faculty" at bounding box center [434, 73] width 282 height 10
drag, startPoint x: 364, startPoint y: 12, endPoint x: 296, endPoint y: 10, distance: 68.8
click at [296, 52] on div "[PERSON_NAME] Remove Bookmark Compose Request" at bounding box center [434, 60] width 282 height 16
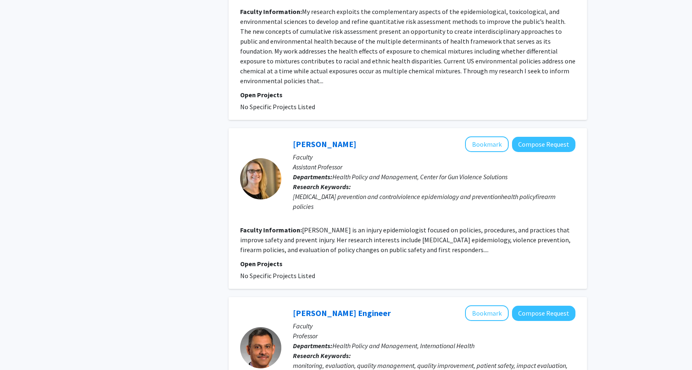
scroll to position [1823, 0]
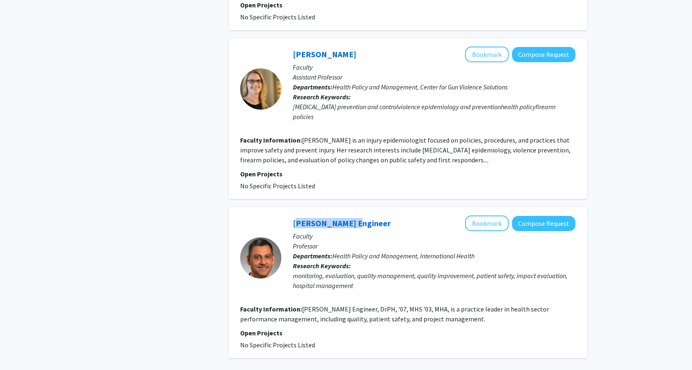
drag, startPoint x: 350, startPoint y: 146, endPoint x: 292, endPoint y: 137, distance: 58.0
click at [292, 215] on div "[PERSON_NAME] Engineer Bookmark Compose Request Faculty Professor Departments: …" at bounding box center [428, 257] width 294 height 84
click at [485, 215] on button "Bookmark" at bounding box center [487, 223] width 44 height 16
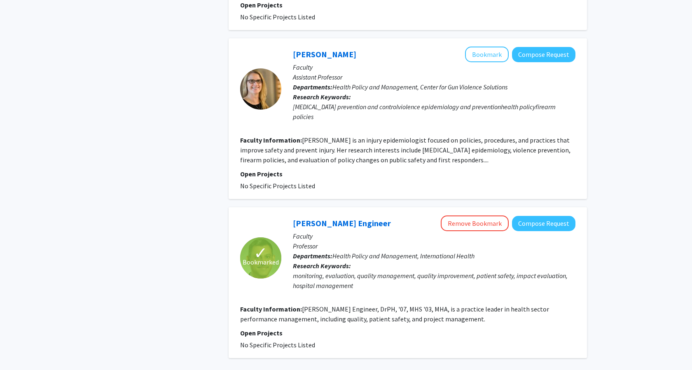
drag, startPoint x: 275, startPoint y: 127, endPoint x: 286, endPoint y: 134, distance: 13.4
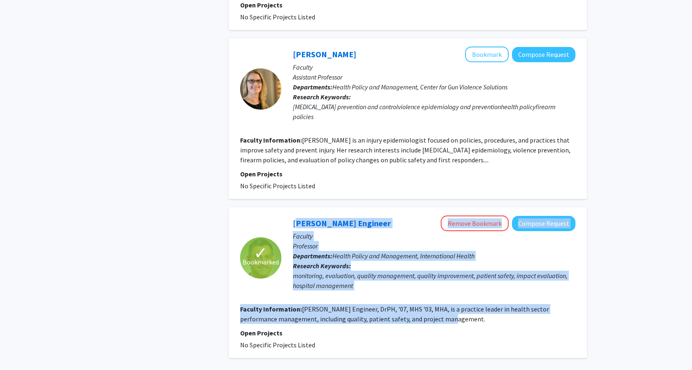
drag, startPoint x: 291, startPoint y: 139, endPoint x: 446, endPoint y: 240, distance: 185.1
click at [446, 240] on fg-search-faculty "✓ Bookmarked [PERSON_NAME] Engineer Remove Bookmark Compose Request Faculty Pro…" at bounding box center [407, 282] width 335 height 134
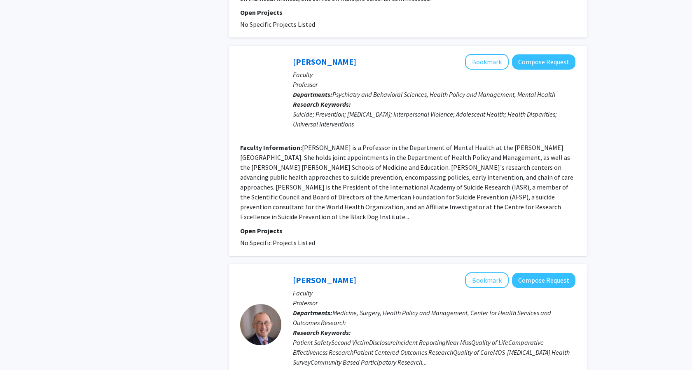
scroll to position [1937, 0]
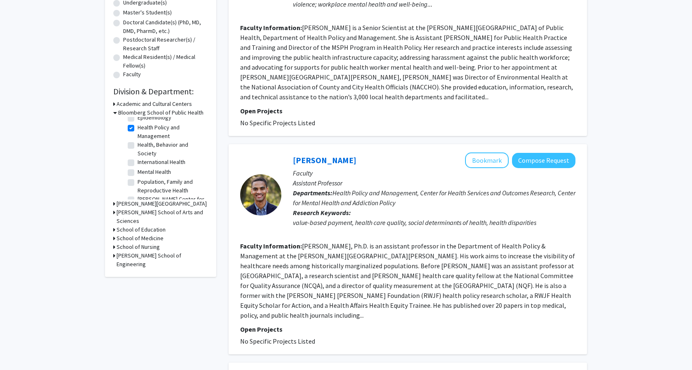
scroll to position [199, 0]
click at [114, 204] on icon at bounding box center [114, 203] width 2 height 9
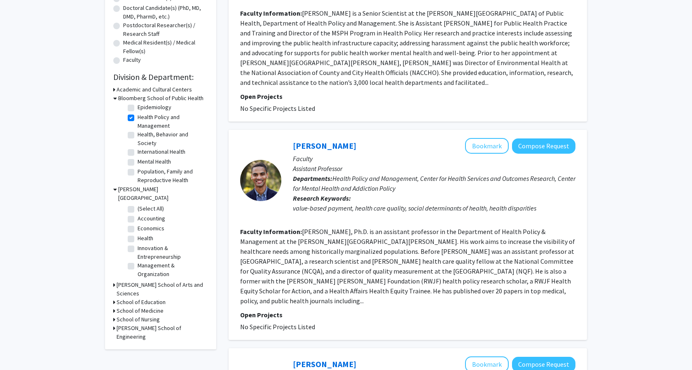
scroll to position [183, 0]
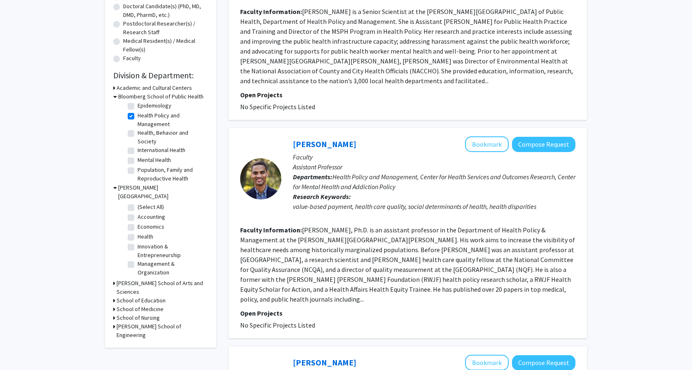
click at [134, 232] on fg-checkbox "Health Health" at bounding box center [167, 237] width 78 height 10
click at [138, 232] on label "Health" at bounding box center [146, 236] width 16 height 9
click at [138, 232] on input "Health" at bounding box center [140, 234] width 5 height 5
checkbox input "true"
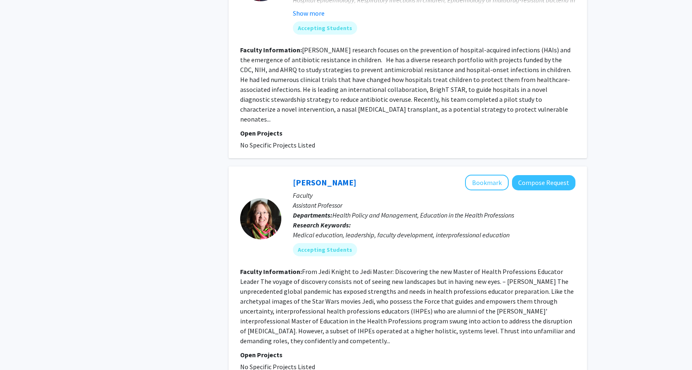
scroll to position [1957, 0]
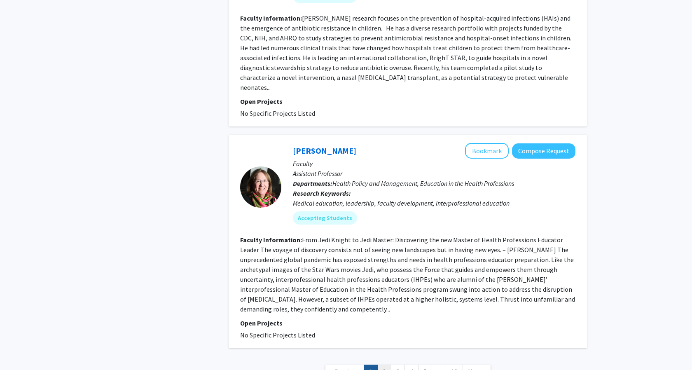
click at [385, 364] on link "2" at bounding box center [384, 371] width 14 height 14
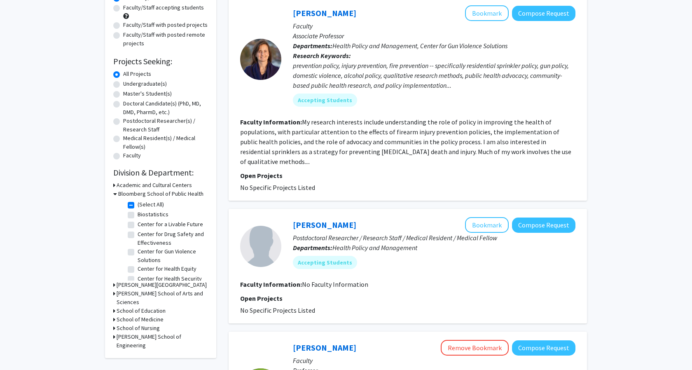
scroll to position [246, 0]
